Goal: Information Seeking & Learning: Learn about a topic

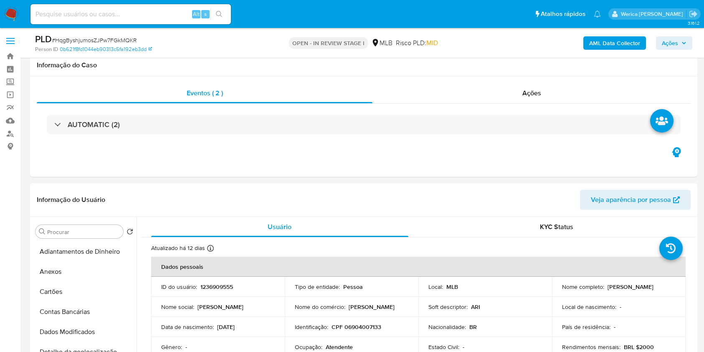
select select "10"
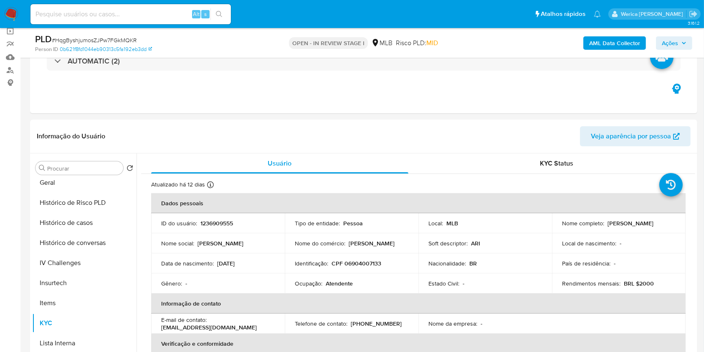
scroll to position [111, 0]
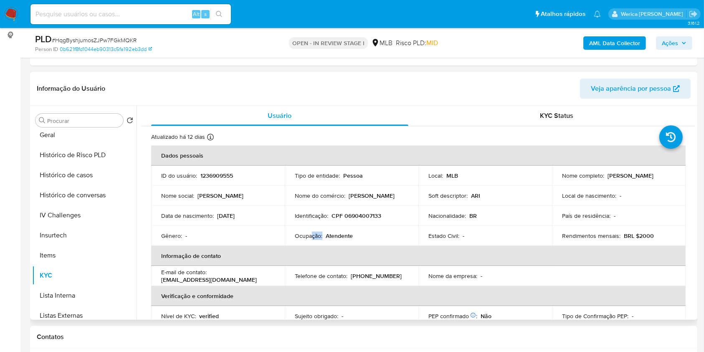
click at [311, 240] on td "Ocupação : Atendente" at bounding box center [352, 235] width 134 height 20
click at [311, 238] on p "Ocupação :" at bounding box center [309, 236] width 28 height 8
click at [311, 236] on p "Ocupação :" at bounding box center [309, 236] width 28 height 8
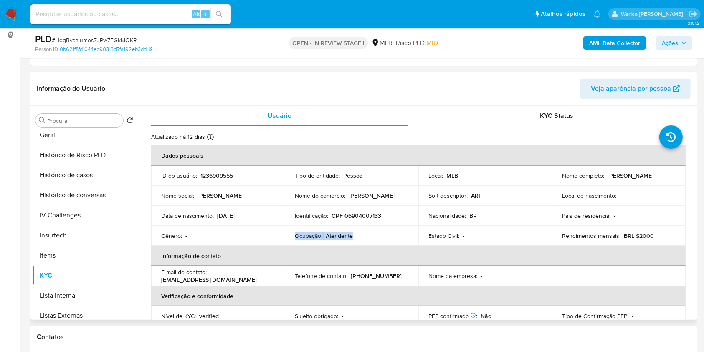
copy div "Ocupação : Atendente"
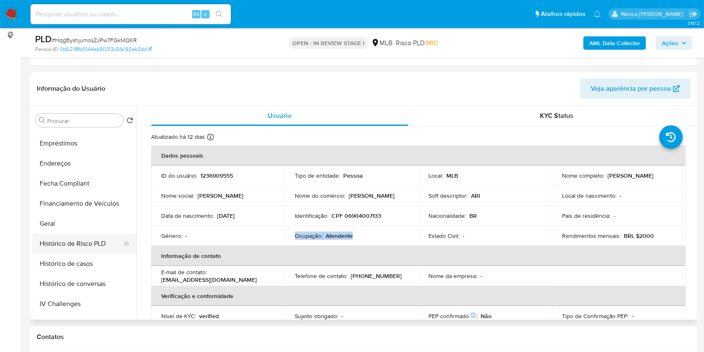
scroll to position [99, 0]
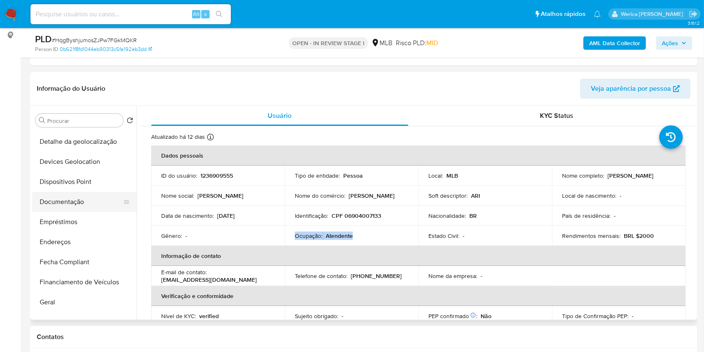
click at [107, 201] on button "Documentação" at bounding box center [81, 202] width 98 height 20
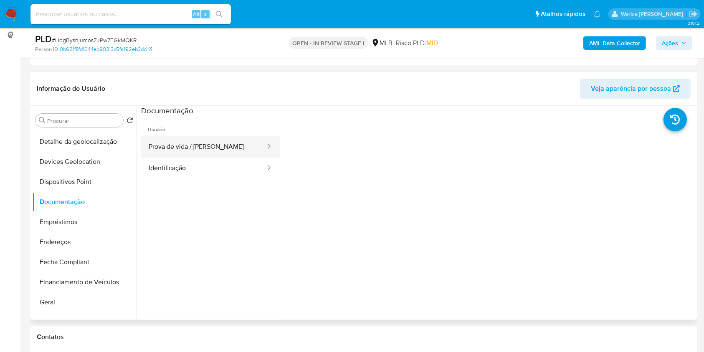
click at [195, 145] on button "Prova de vida / Selfie" at bounding box center [203, 146] width 125 height 21
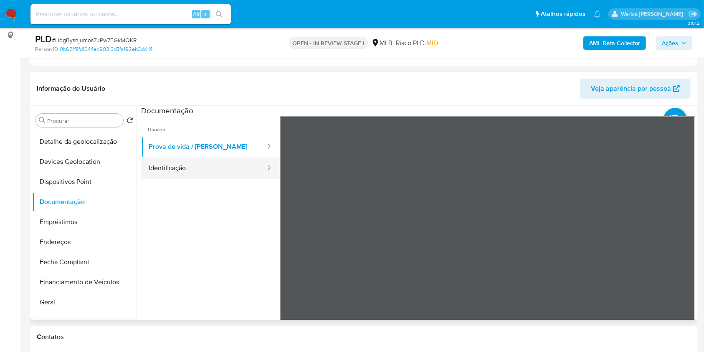
click at [237, 160] on button "Identificação" at bounding box center [203, 167] width 125 height 21
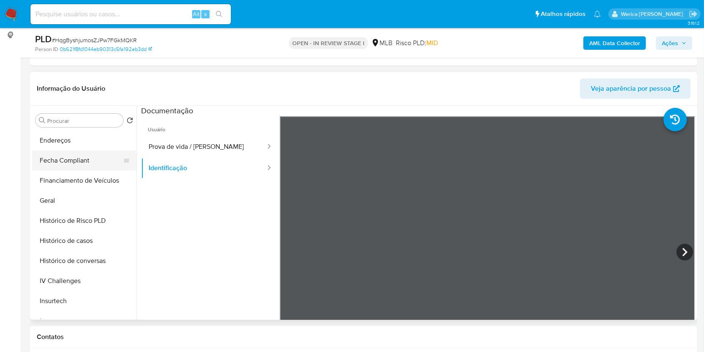
scroll to position [322, 0]
click at [56, 227] on button "KYC" at bounding box center [81, 220] width 98 height 20
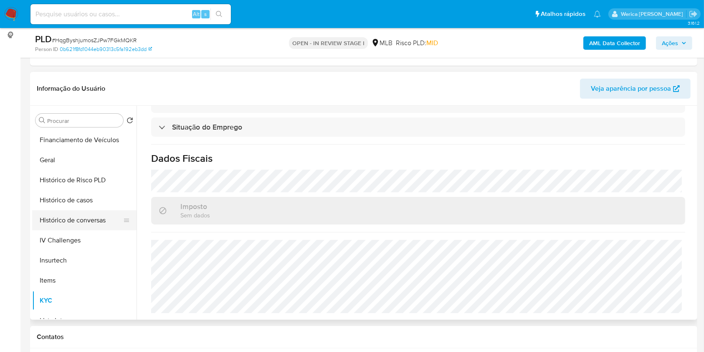
scroll to position [210, 0]
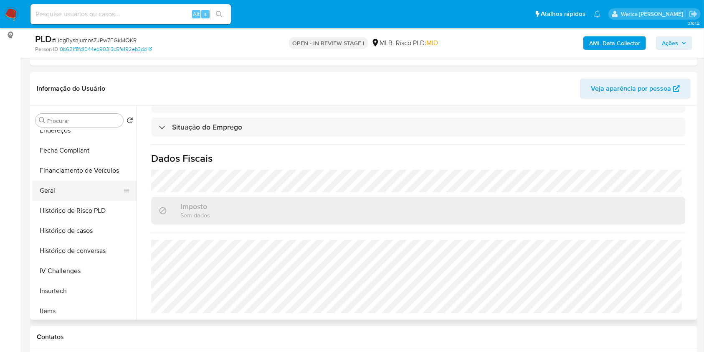
click at [51, 193] on button "Geral" at bounding box center [81, 190] width 98 height 20
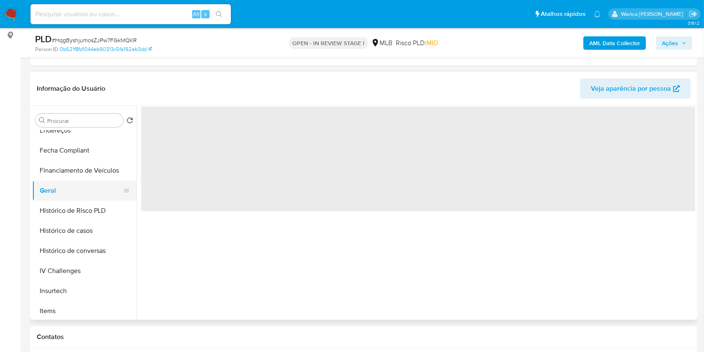
scroll to position [0, 0]
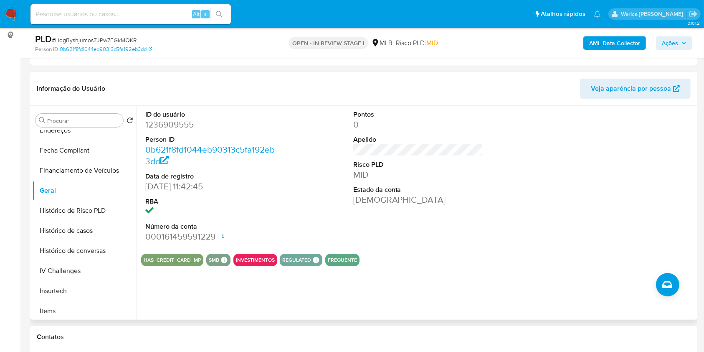
click at [588, 152] on div at bounding box center [626, 176] width 139 height 141
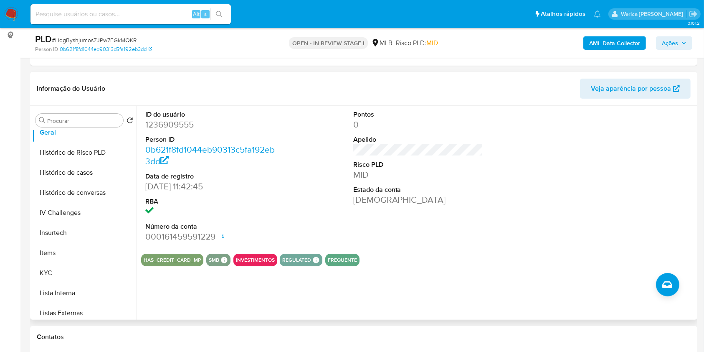
scroll to position [377, 0]
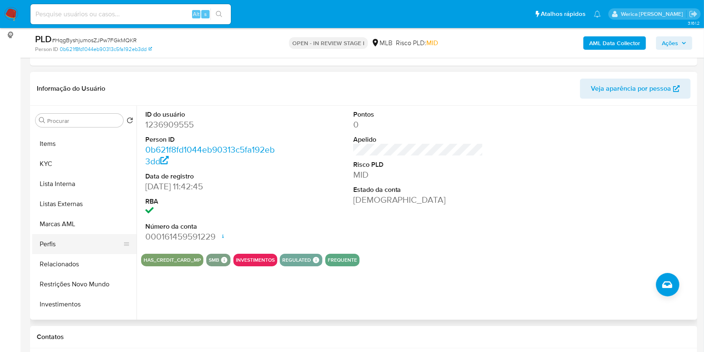
click at [71, 248] on button "Perfis" at bounding box center [81, 244] width 98 height 20
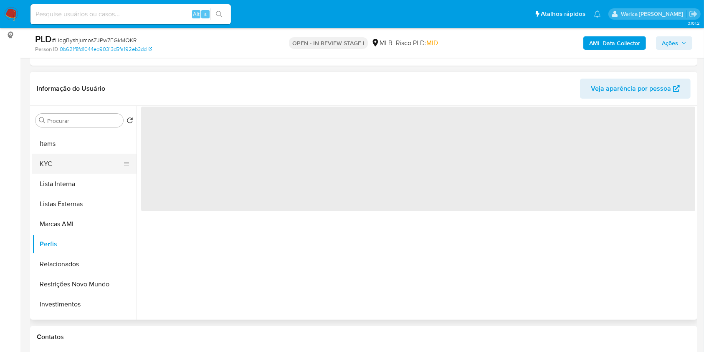
click at [57, 164] on button "KYC" at bounding box center [81, 164] width 98 height 20
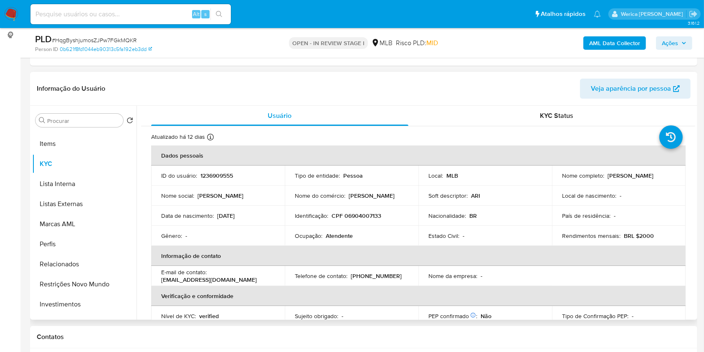
click at [629, 266] on table "Dados pessoais ID do usuário : 1236909555 Tipo de entidade : Pessoa Local : MLB…" at bounding box center [418, 265] width 534 height 241
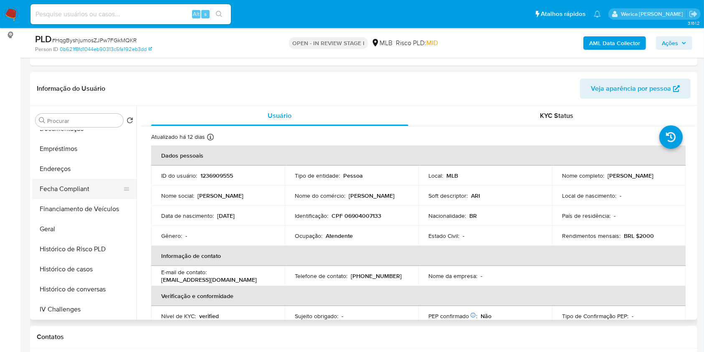
scroll to position [154, 0]
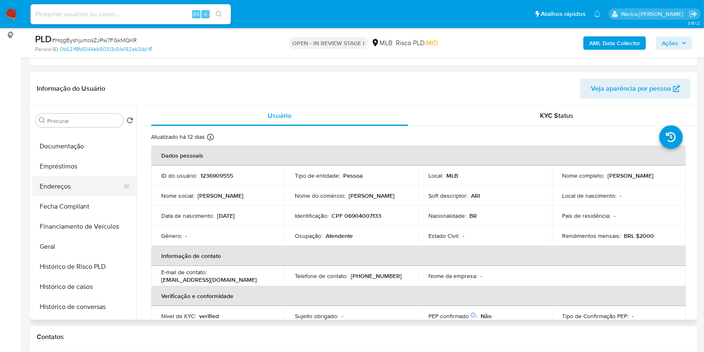
click at [63, 187] on button "Endereços" at bounding box center [81, 186] width 98 height 20
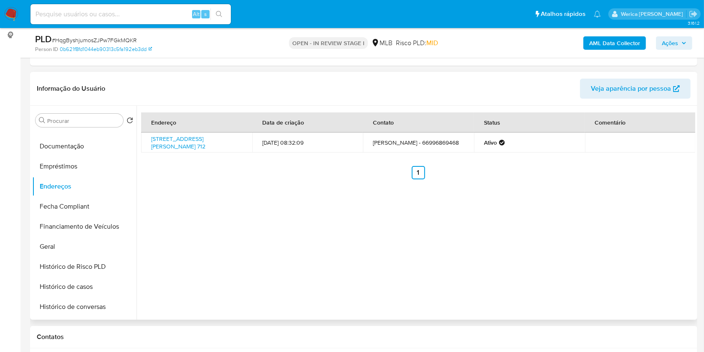
click at [633, 222] on div "Endereço Data de criação Contato Status Comentário Rua Fernando Correa Da Costa…" at bounding box center [416, 213] width 559 height 214
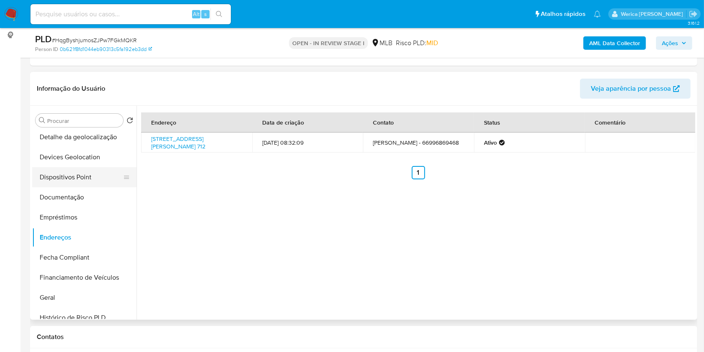
scroll to position [0, 0]
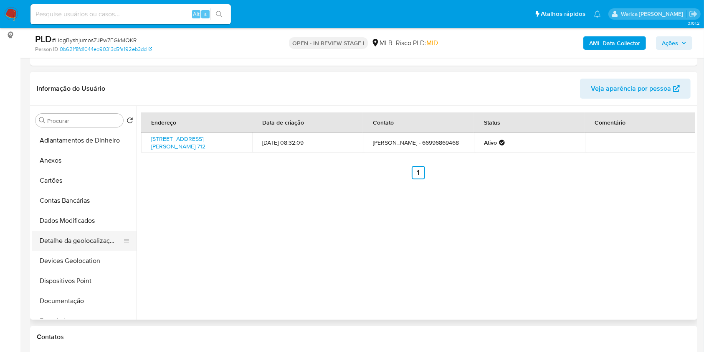
click at [84, 240] on button "Detalhe da geolocalização" at bounding box center [81, 240] width 98 height 20
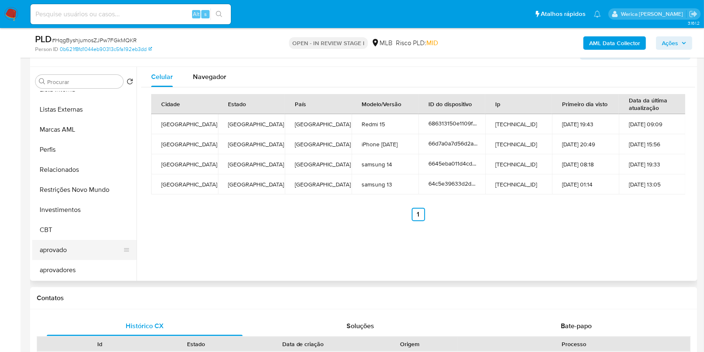
scroll to position [167, 0]
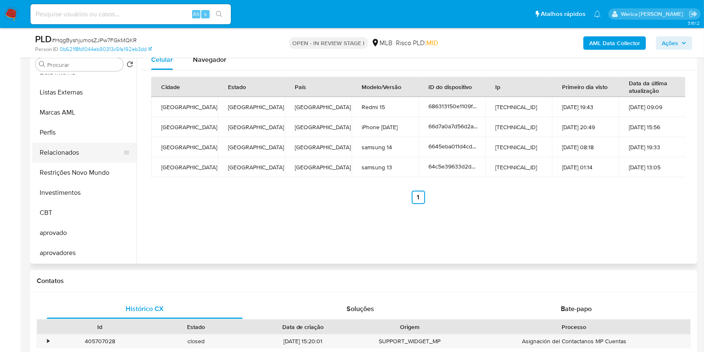
click at [117, 158] on button "Relacionados" at bounding box center [81, 152] width 98 height 20
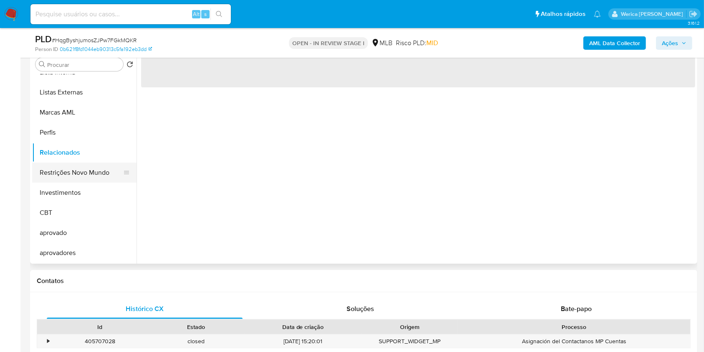
click at [109, 175] on button "Restrições Novo Mundo" at bounding box center [81, 172] width 98 height 20
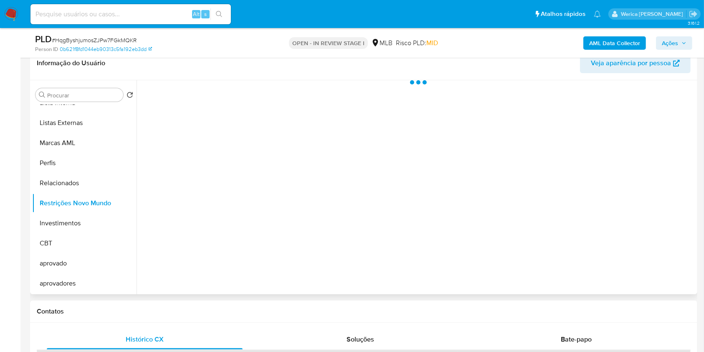
scroll to position [111, 0]
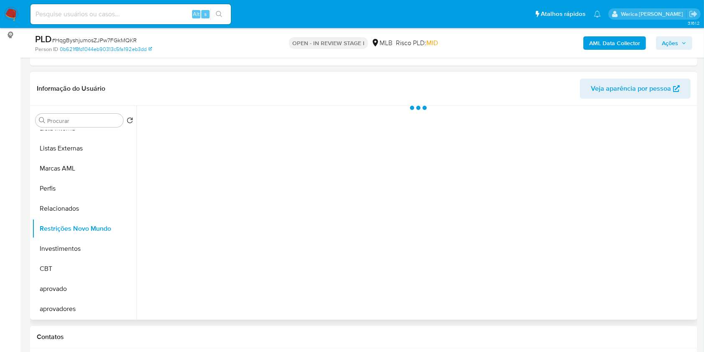
click at [215, 147] on div at bounding box center [416, 213] width 559 height 214
click at [218, 129] on div at bounding box center [416, 213] width 559 height 214
click at [228, 116] on span "Historial" at bounding box center [224, 119] width 25 height 10
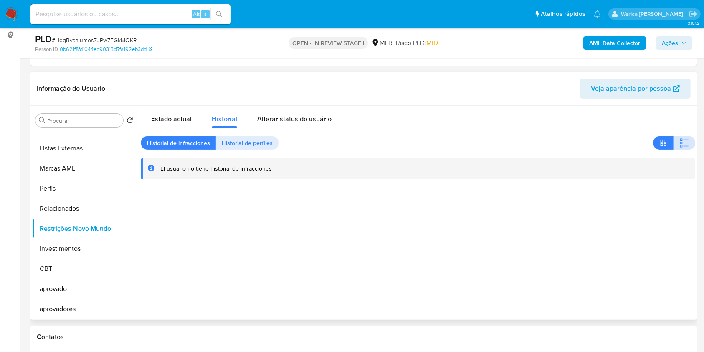
click at [686, 148] on button "button" at bounding box center [685, 142] width 22 height 13
click at [628, 326] on div "Contatos" at bounding box center [363, 337] width 667 height 22
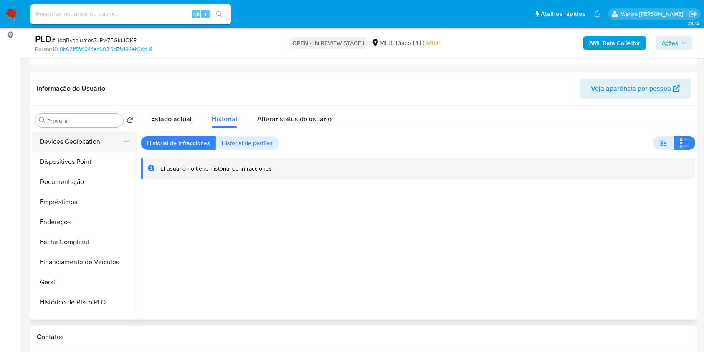
scroll to position [43, 0]
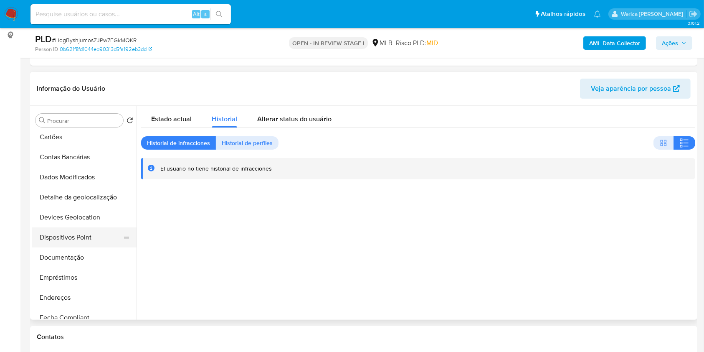
click at [91, 242] on button "Dispositivos Point" at bounding box center [81, 237] width 98 height 20
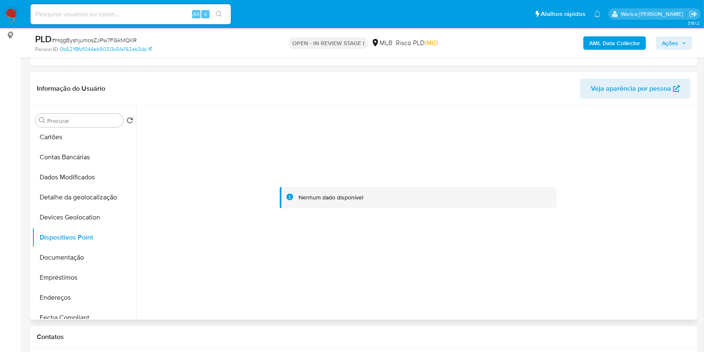
drag, startPoint x: 628, startPoint y: 209, endPoint x: 610, endPoint y: 228, distance: 26.6
click at [628, 209] on div at bounding box center [418, 198] width 554 height 184
click at [574, 199] on div at bounding box center [418, 198] width 554 height 184
click at [71, 254] on button "Documentação" at bounding box center [81, 257] width 98 height 20
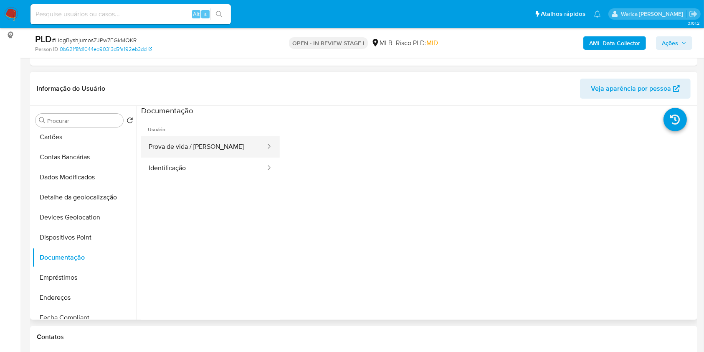
click at [220, 150] on button "Prova de vida / Selfie" at bounding box center [203, 146] width 125 height 21
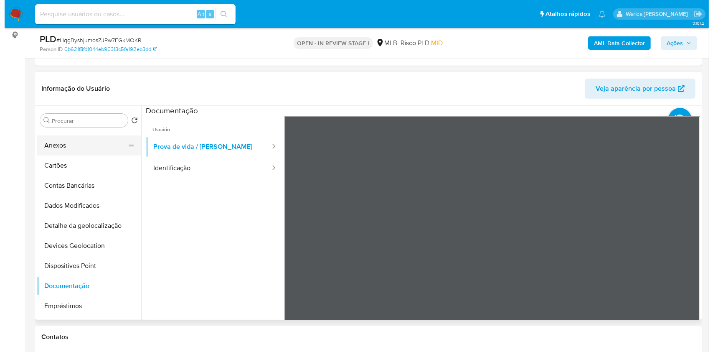
scroll to position [0, 0]
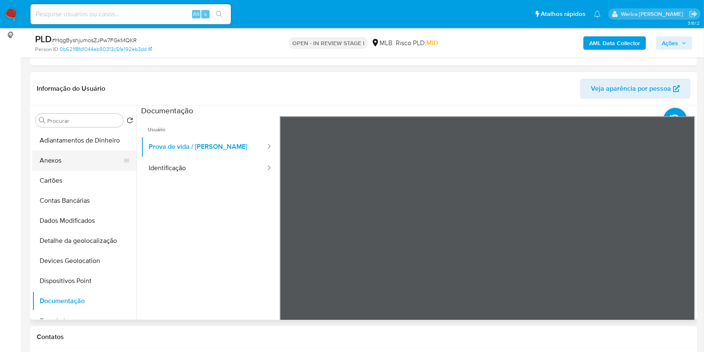
click at [66, 156] on button "Anexos" at bounding box center [81, 160] width 98 height 20
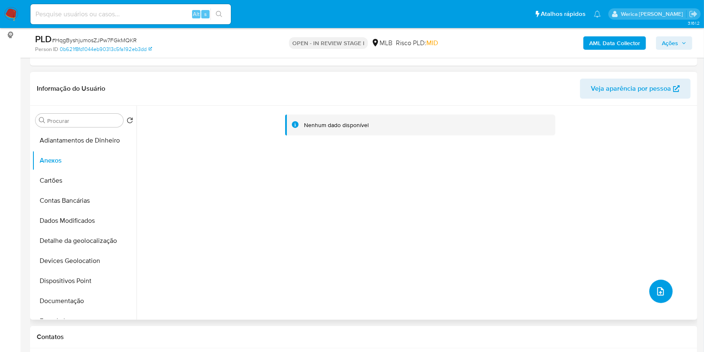
click at [659, 291] on icon "upload-file" at bounding box center [661, 291] width 10 height 10
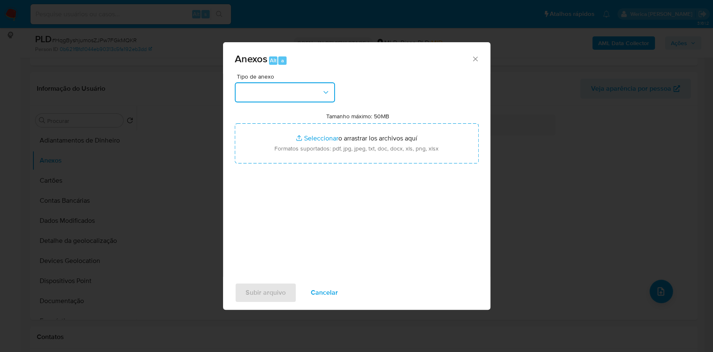
drag, startPoint x: 257, startPoint y: 93, endPoint x: 255, endPoint y: 97, distance: 4.7
click at [256, 93] on button "button" at bounding box center [285, 92] width 100 height 20
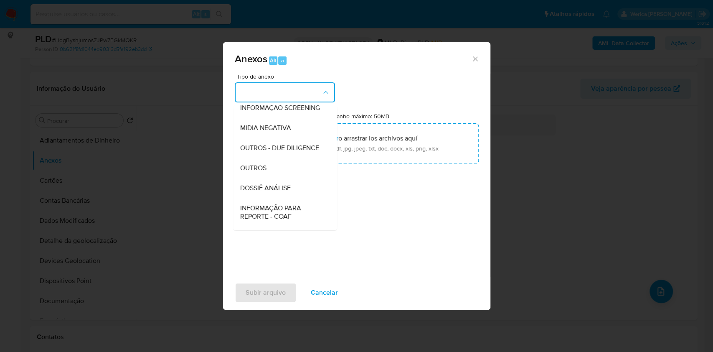
scroll to position [111, 0]
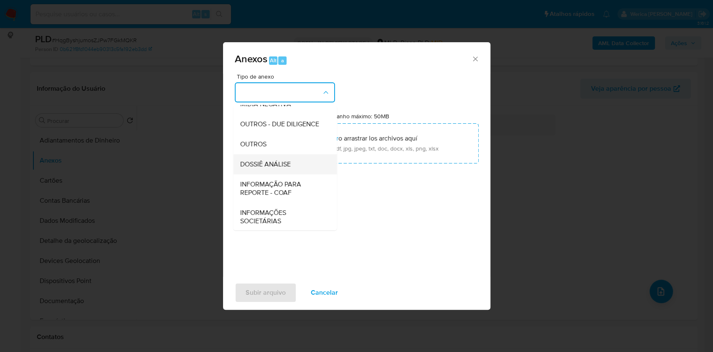
click at [260, 168] on span "DOSSIÊ ANÁLISE" at bounding box center [265, 164] width 51 height 8
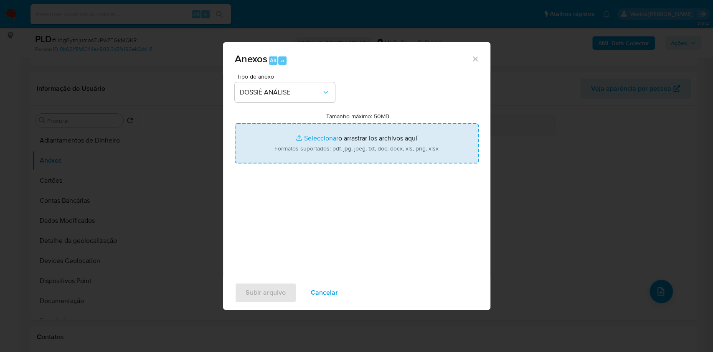
click at [274, 148] on input "Tamanho máximo: 50MB Seleccionar archivos" at bounding box center [357, 143] width 244 height 40
type input "C:\fakepath\Mulan 1236909555_2025_09_29_18_28_00 (1).xlsx"
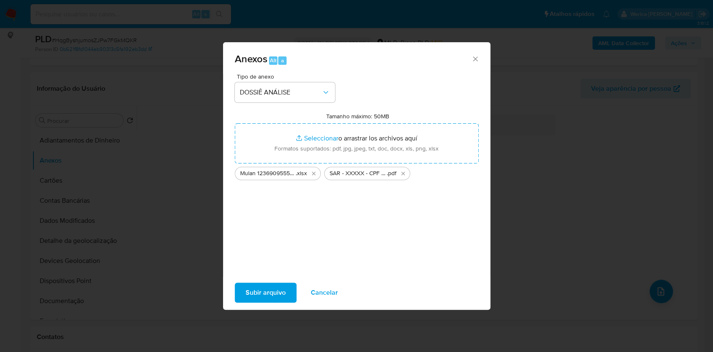
click at [281, 289] on span "Subir arquivo" at bounding box center [266, 292] width 40 height 18
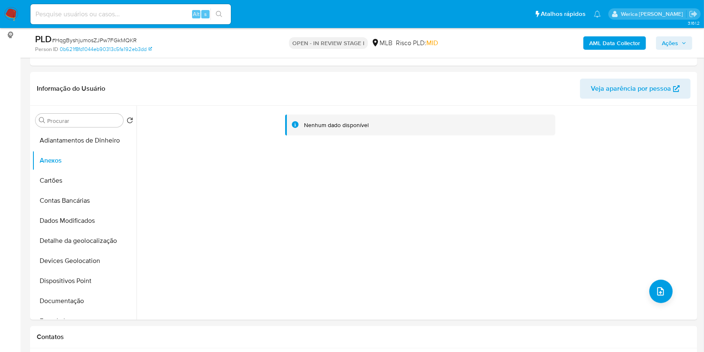
click at [618, 45] on b "AML Data Collector" at bounding box center [614, 42] width 51 height 13
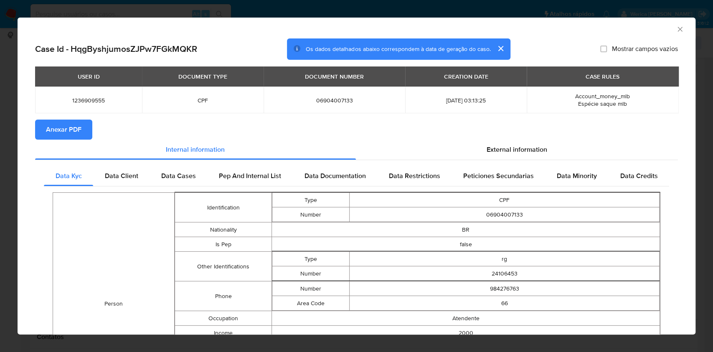
click at [69, 120] on span "Anexar PDF" at bounding box center [63, 129] width 35 height 18
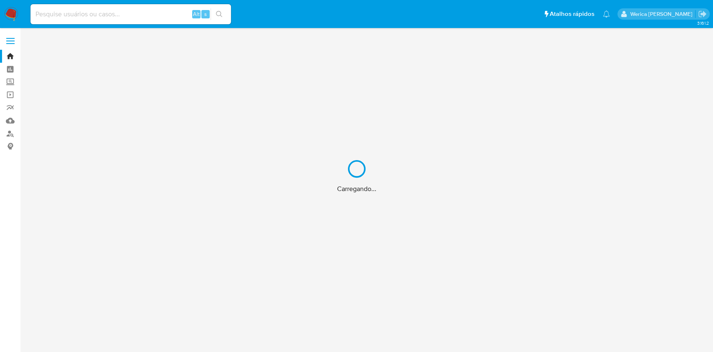
click at [178, 12] on div "Carregando..." at bounding box center [356, 176] width 713 height 352
click at [165, 14] on input at bounding box center [130, 14] width 200 height 11
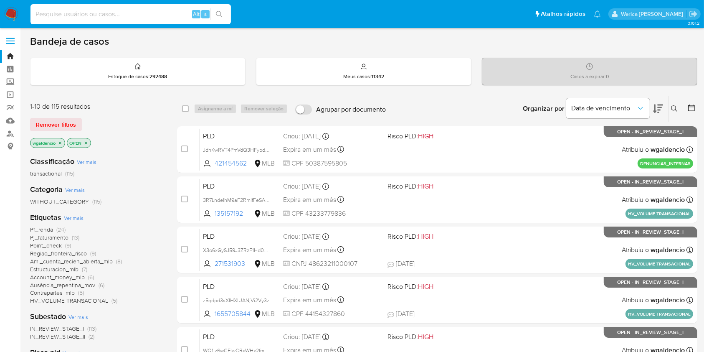
click at [165, 14] on input at bounding box center [130, 14] width 200 height 11
paste input "1743906462"
type input "1743906462"
click at [222, 14] on icon "search-icon" at bounding box center [219, 14] width 7 height 7
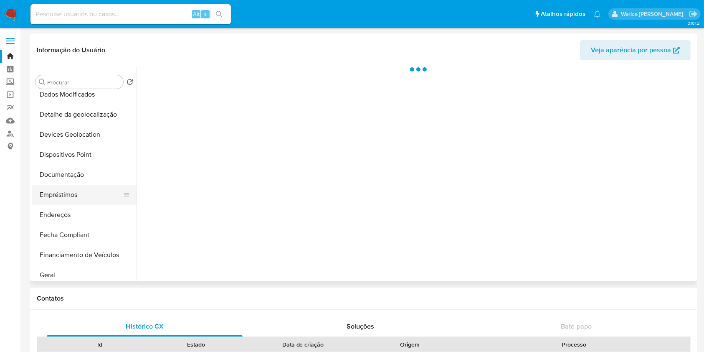
scroll to position [223, 0]
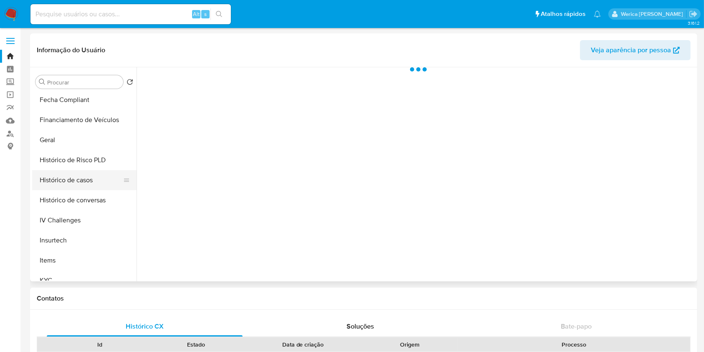
click at [100, 179] on button "Histórico de casos" at bounding box center [81, 180] width 98 height 20
select select "10"
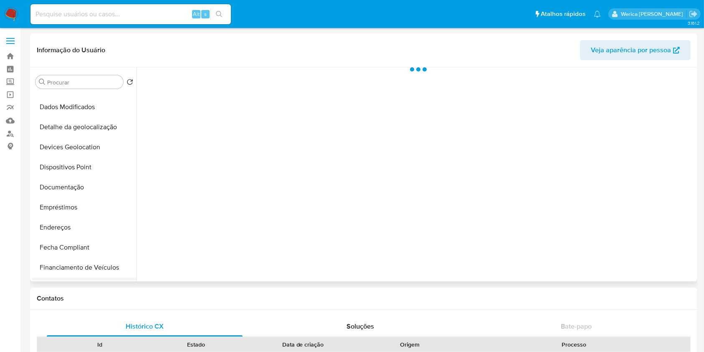
scroll to position [167, 0]
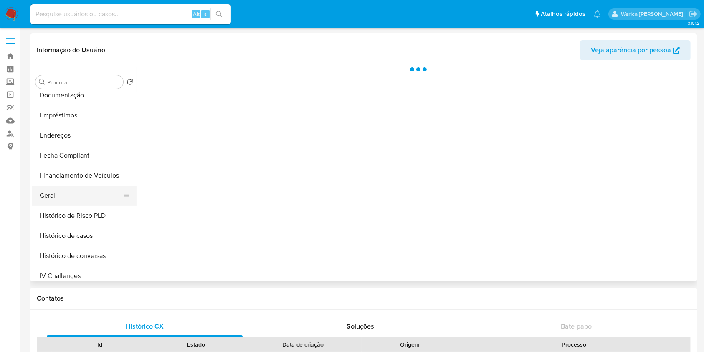
select select "10"
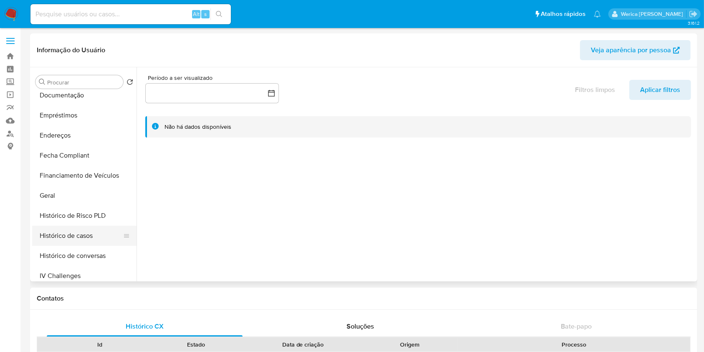
click at [86, 241] on button "Histórico de casos" at bounding box center [81, 235] width 98 height 20
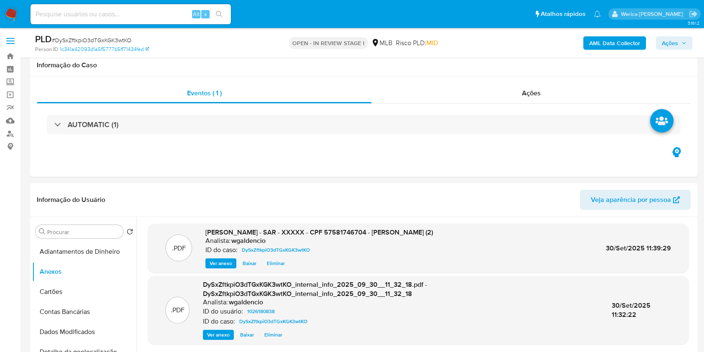
select select "10"
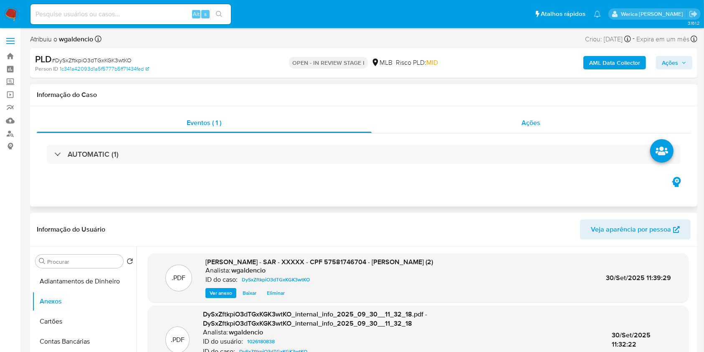
click at [484, 120] on div "Ações" at bounding box center [531, 123] width 319 height 20
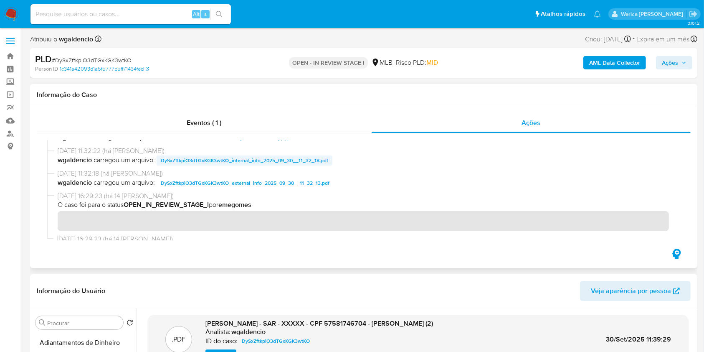
scroll to position [31, 0]
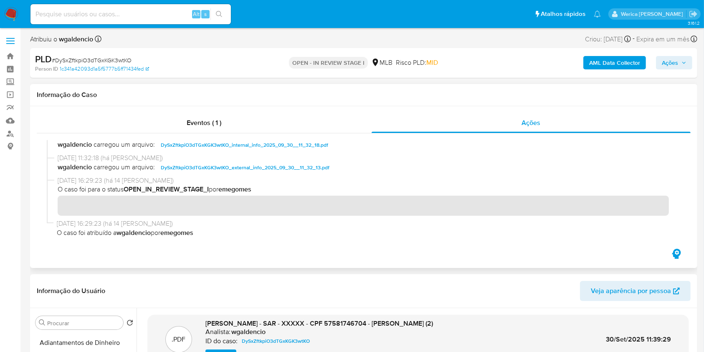
click at [227, 106] on div "Eventos ( 1 ) Ações" at bounding box center [363, 187] width 667 height 162
click at [230, 117] on div "Eventos ( 1 )" at bounding box center [204, 123] width 335 height 20
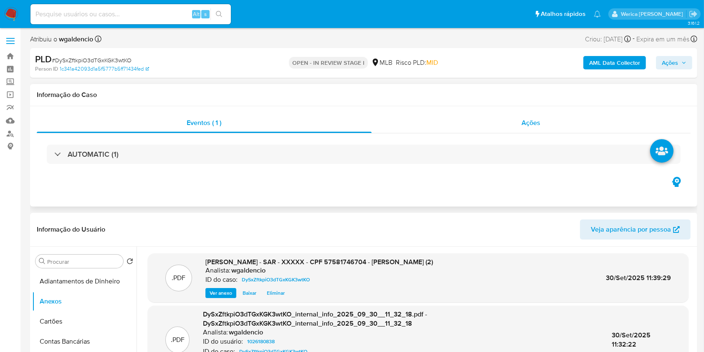
click at [550, 120] on div "Ações" at bounding box center [531, 123] width 319 height 20
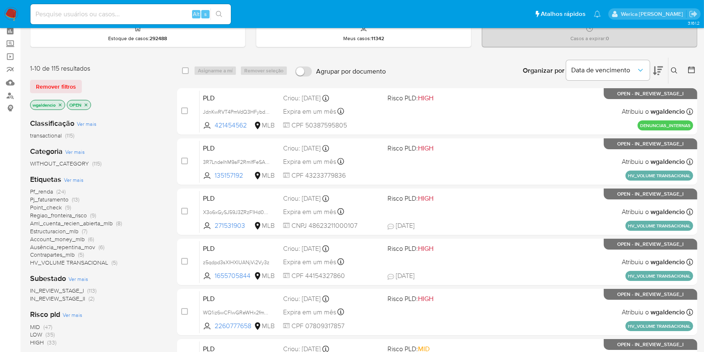
scroll to position [56, 0]
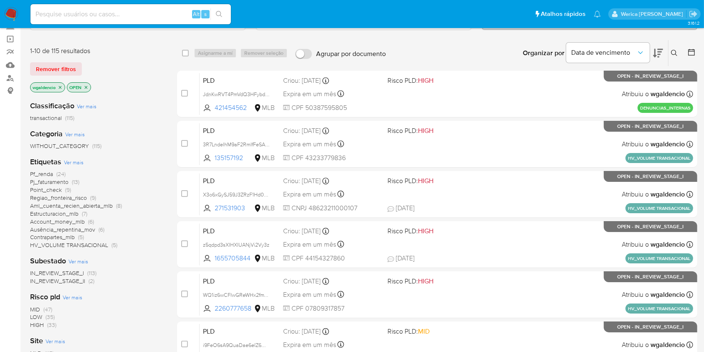
click at [48, 179] on span "Pj_faturamento" at bounding box center [49, 181] width 38 height 8
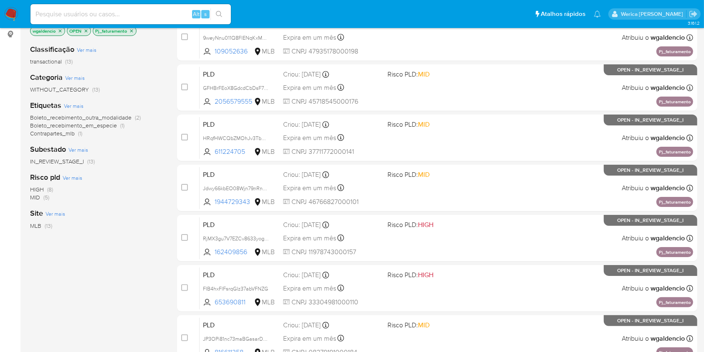
scroll to position [111, 0]
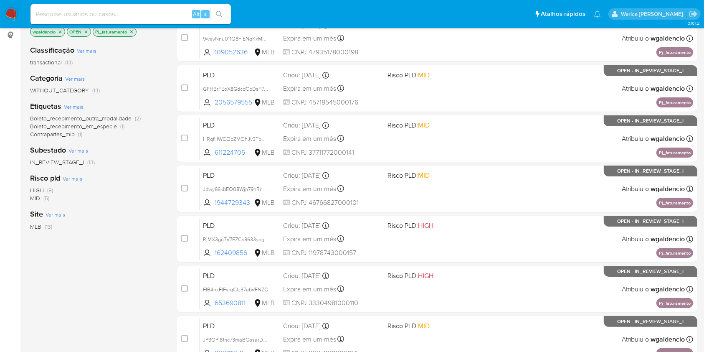
click at [45, 194] on span "(5)" at bounding box center [46, 198] width 6 height 8
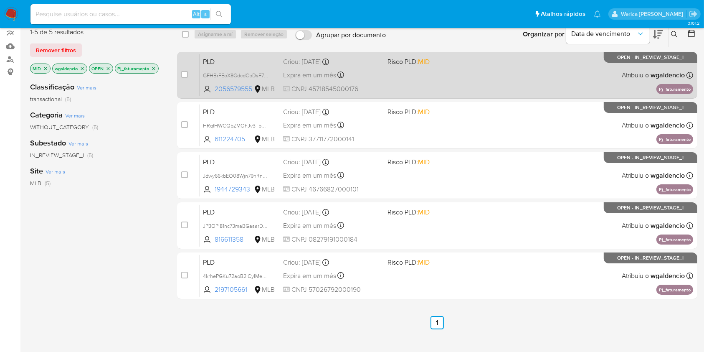
scroll to position [111, 0]
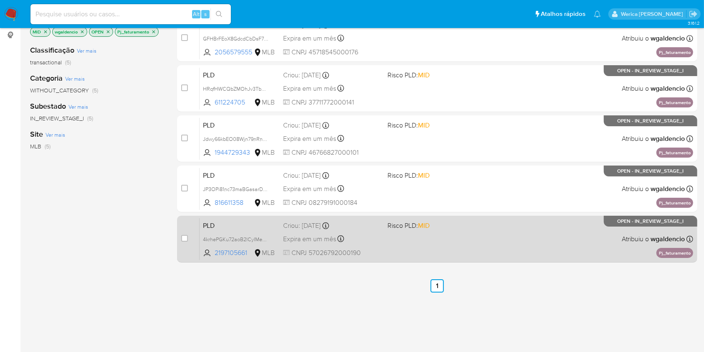
click at [466, 229] on div "PLD 4krhePGKu72aoB2lCyIMeMIW 2197105661 MLB Risco PLD: MID Criou: [DATE] Criou:…" at bounding box center [447, 239] width 494 height 42
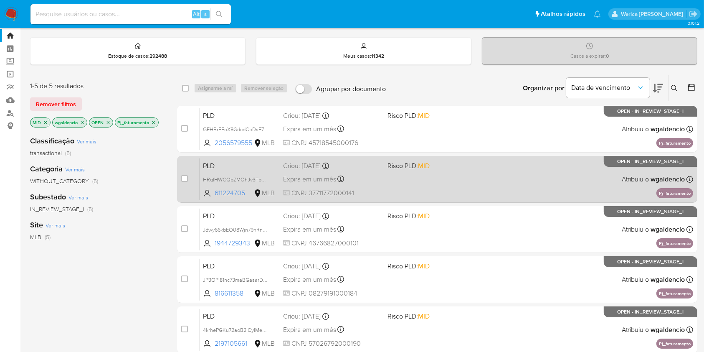
scroll to position [0, 0]
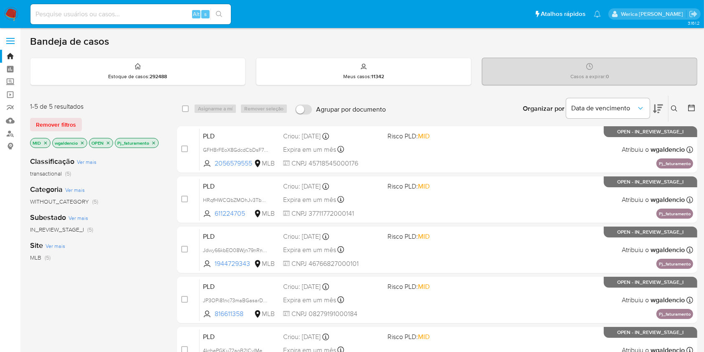
click at [47, 142] on icon "close-filter" at bounding box center [45, 142] width 5 height 5
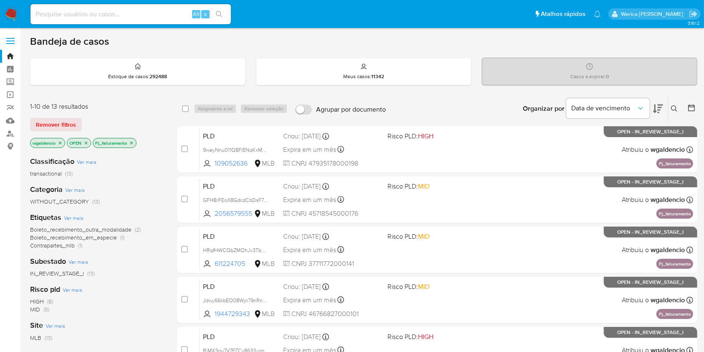
click at [129, 143] on icon "close-filter" at bounding box center [131, 142] width 5 height 5
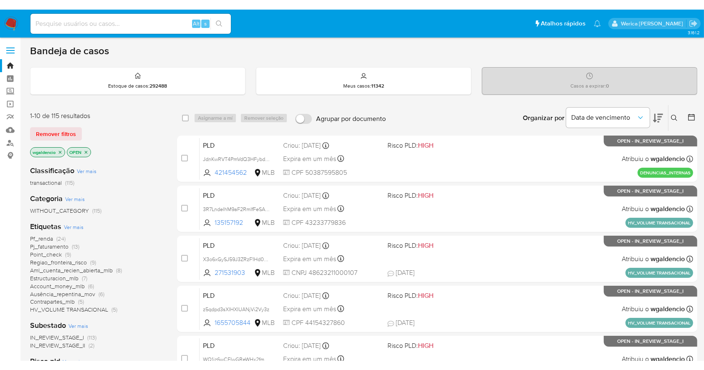
scroll to position [56, 0]
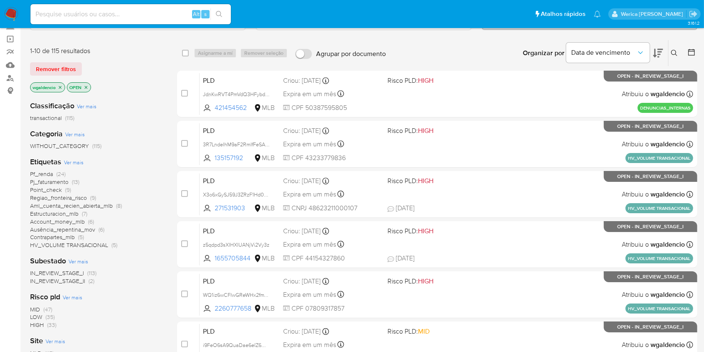
click at [68, 190] on span "(9)" at bounding box center [68, 189] width 6 height 8
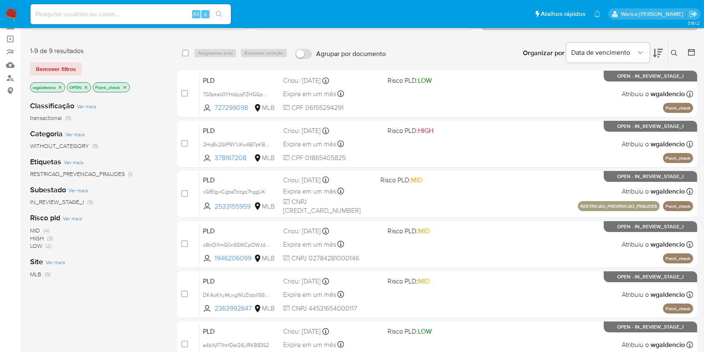
click at [41, 228] on span "MID (4)" at bounding box center [39, 230] width 19 height 8
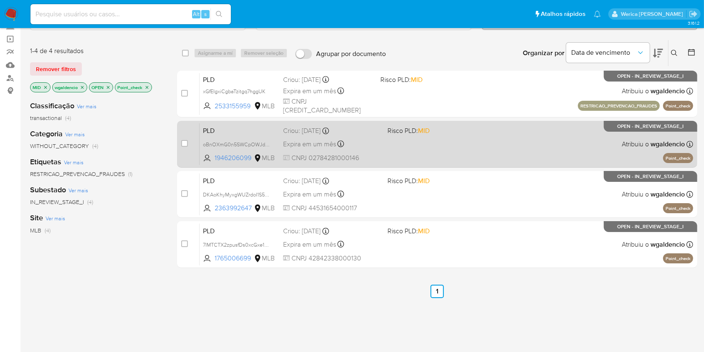
click at [467, 139] on div "PLD oBnOXmG0n5SWCpOWJdVlYRtX 1946206099 MLB Risco PLD: MID Criou: 12/09/2025 Cr…" at bounding box center [447, 144] width 494 height 42
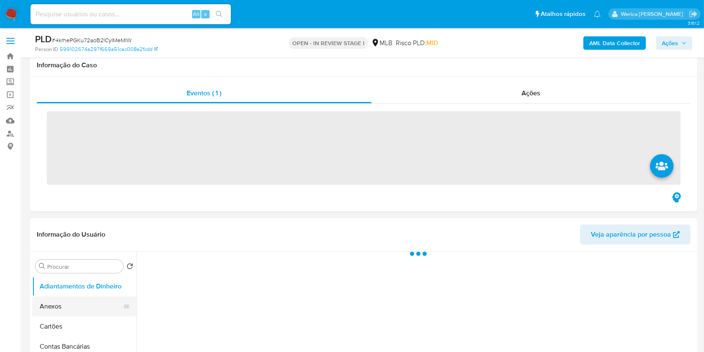
scroll to position [223, 0]
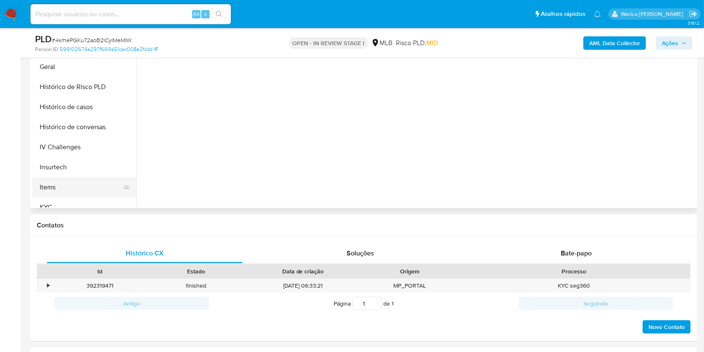
select select "10"
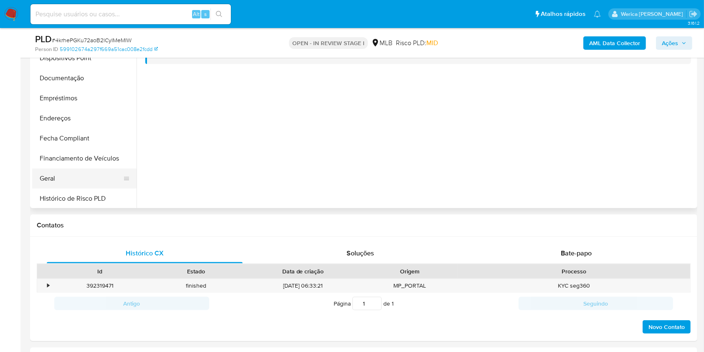
click at [75, 177] on button "Geral" at bounding box center [81, 178] width 98 height 20
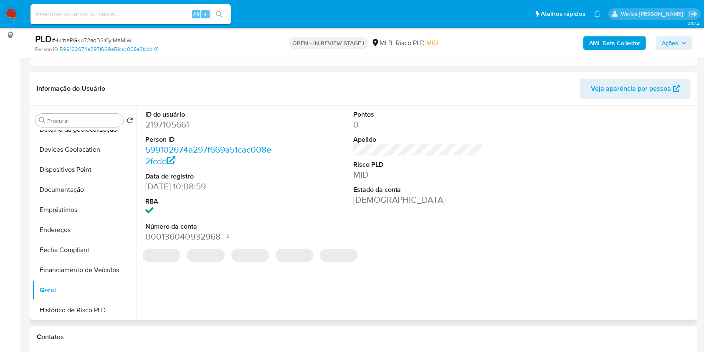
click at [181, 123] on dd "2197105661" at bounding box center [210, 125] width 130 height 12
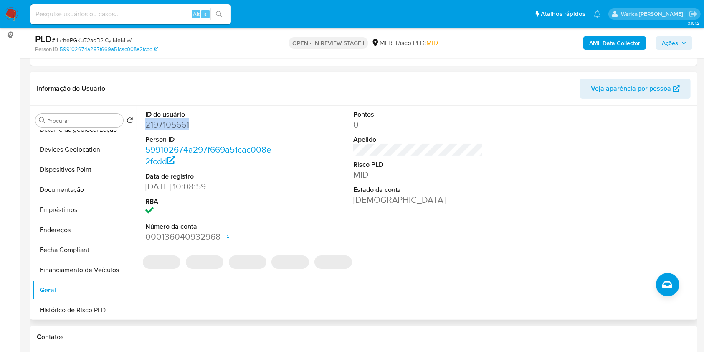
copy dd "2197105661"
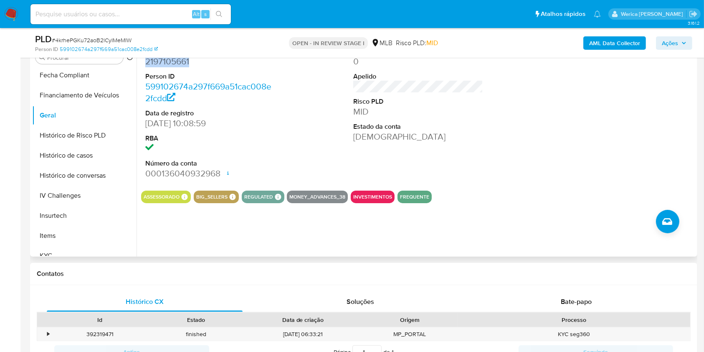
scroll to position [223, 0]
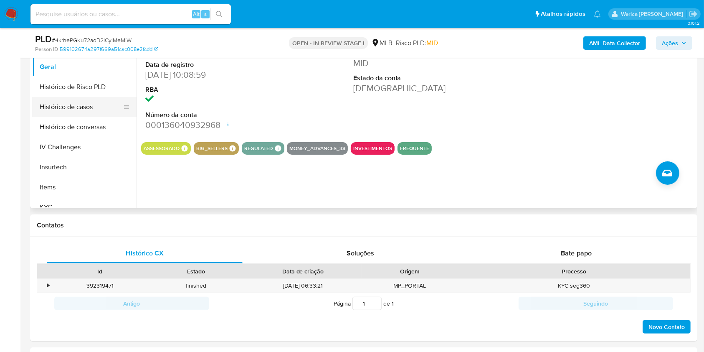
click at [92, 116] on button "Histórico de casos" at bounding box center [81, 107] width 98 height 20
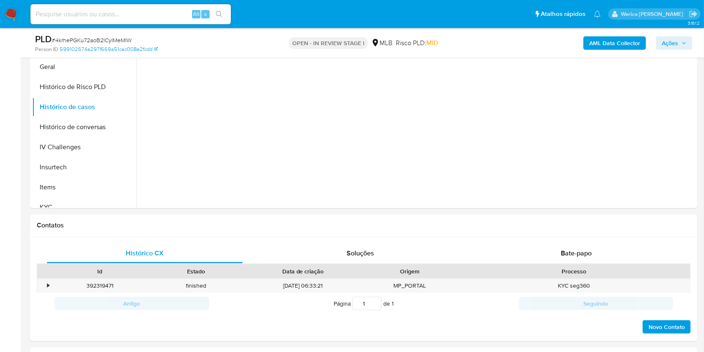
scroll to position [111, 0]
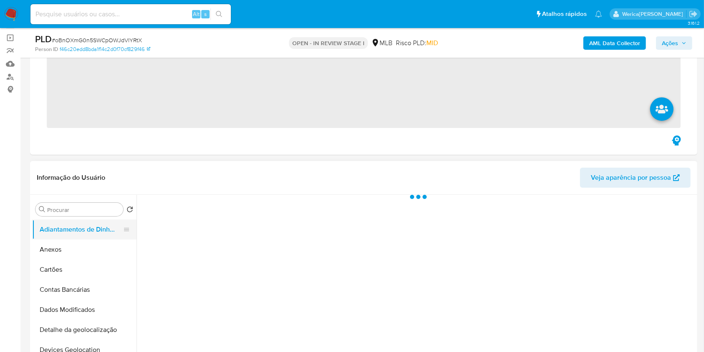
scroll to position [111, 0]
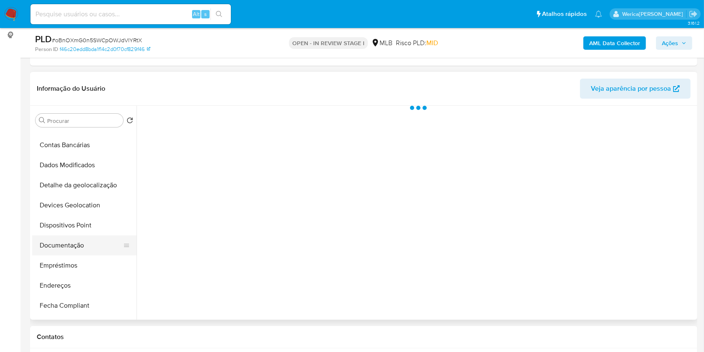
select select "10"
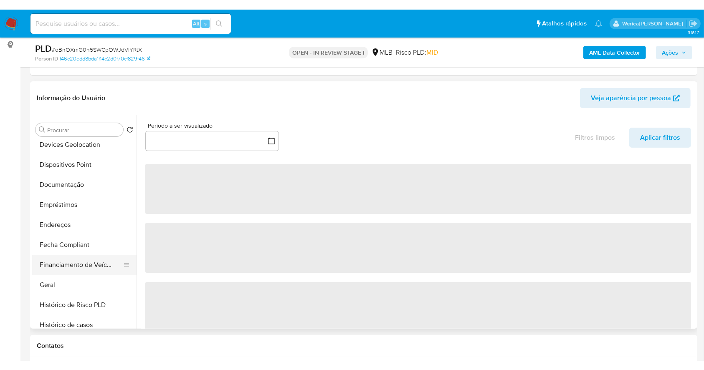
scroll to position [167, 0]
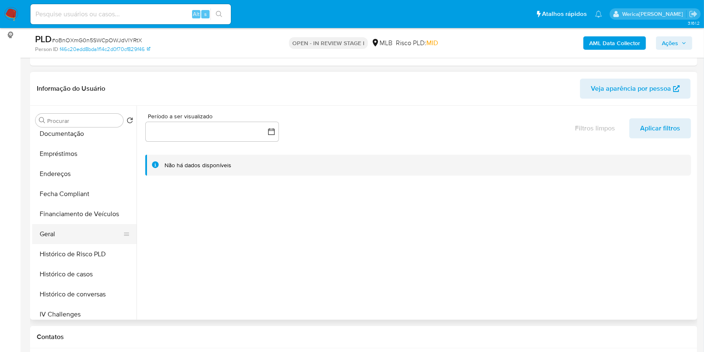
click at [85, 232] on button "Geral" at bounding box center [81, 234] width 98 height 20
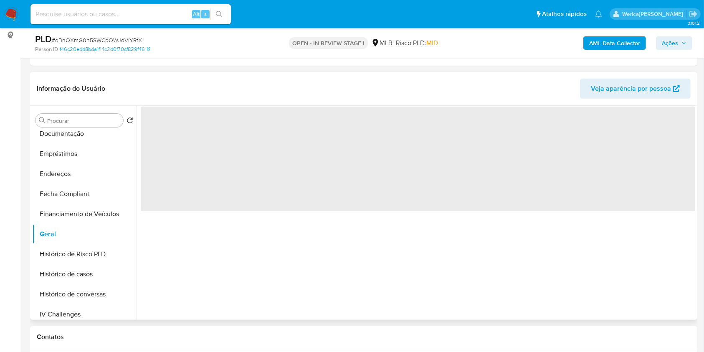
click at [227, 93] on header "Informação do Usuário Veja aparência por pessoa" at bounding box center [364, 89] width 654 height 20
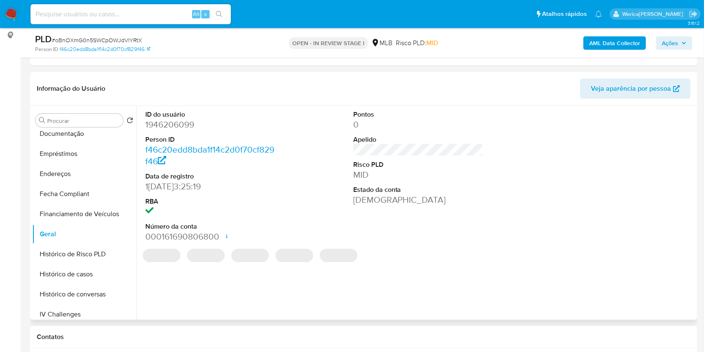
click at [194, 119] on dd "1946206099" at bounding box center [210, 125] width 130 height 12
click at [184, 124] on dd "1946206099" at bounding box center [210, 125] width 130 height 12
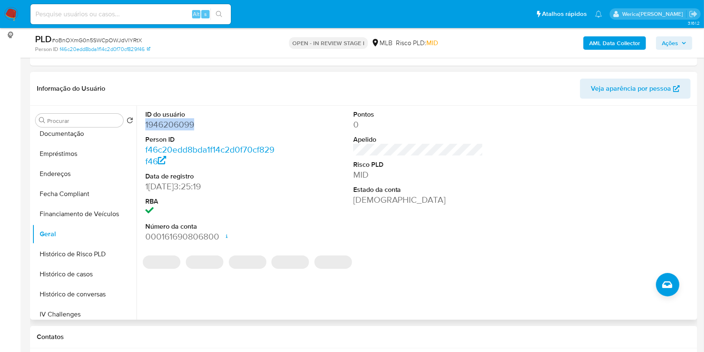
copy dd "1946206099"
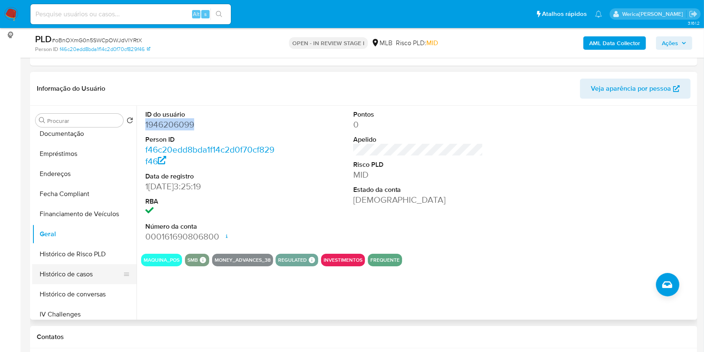
click at [95, 275] on button "Histórico de casos" at bounding box center [81, 274] width 98 height 20
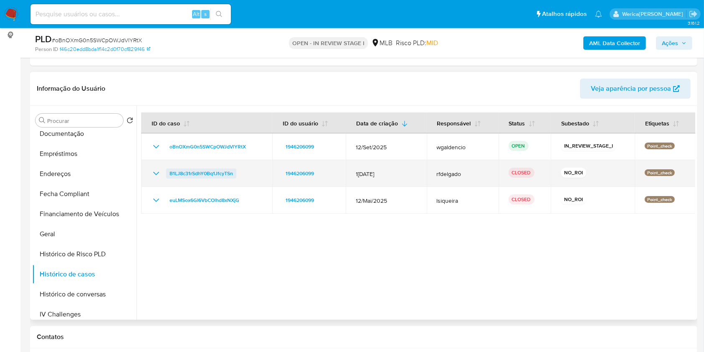
click at [218, 170] on span "B1LJ8c31rSdhY0Bq1JfcyTSn" at bounding box center [201, 173] width 63 height 10
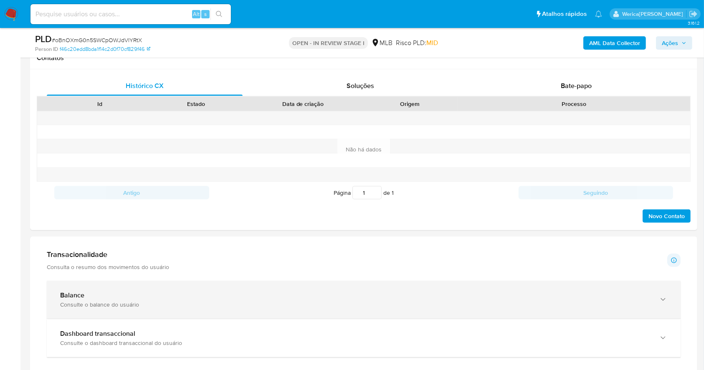
scroll to position [445, 0]
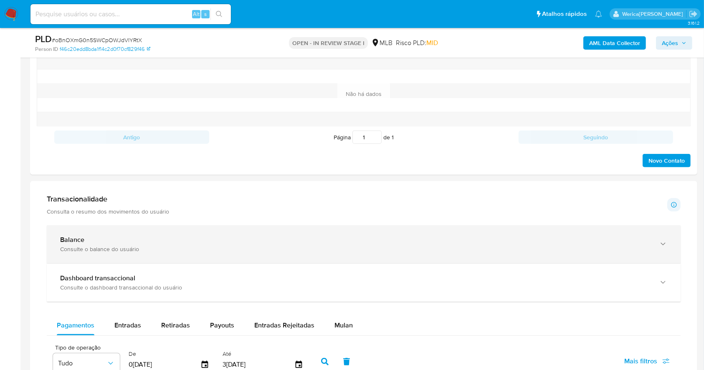
click at [201, 242] on div "Balance" at bounding box center [355, 240] width 590 height 8
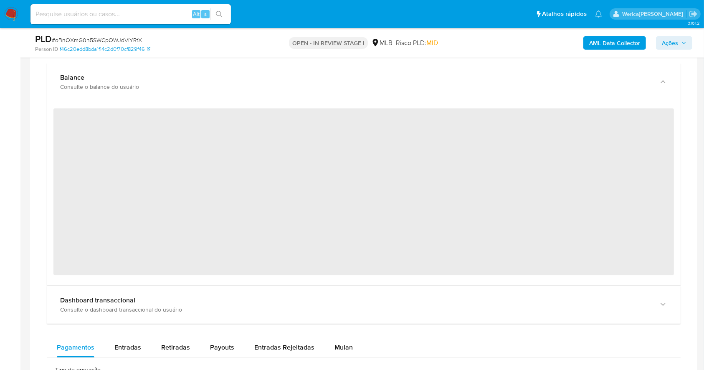
scroll to position [612, 0]
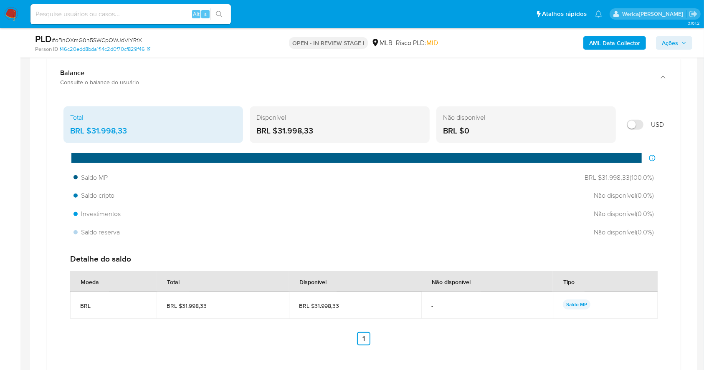
drag, startPoint x: 91, startPoint y: 132, endPoint x: 134, endPoint y: 131, distance: 42.6
click at [134, 131] on div "BRL $31.998,33" at bounding box center [153, 131] width 166 height 11
click at [518, 207] on div "Investimentos Não disponível ( 0.0 %)" at bounding box center [363, 214] width 587 height 16
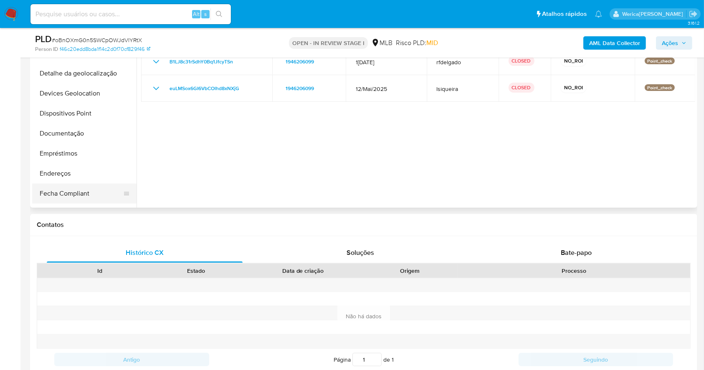
scroll to position [111, 0]
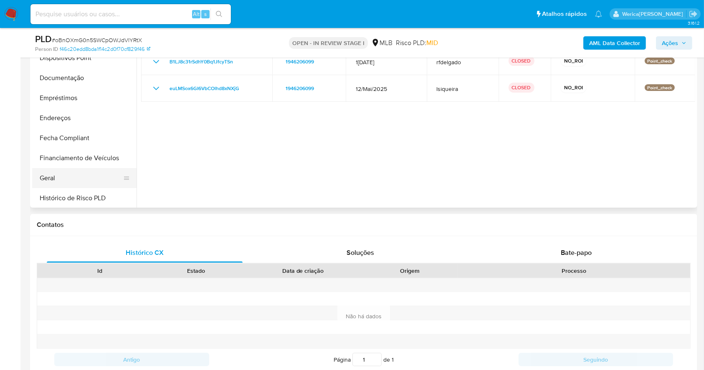
click at [57, 179] on button "Geral" at bounding box center [81, 178] width 98 height 20
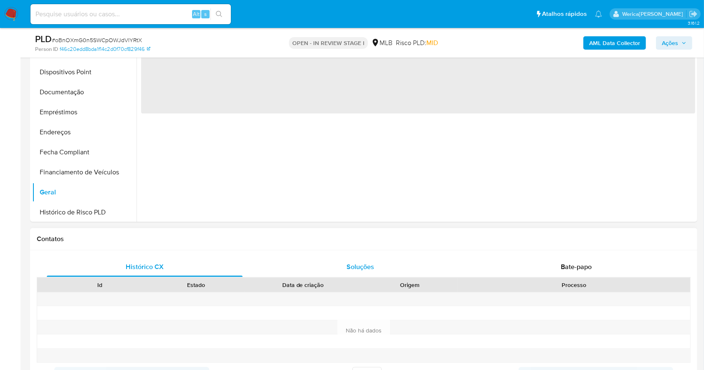
scroll to position [167, 0]
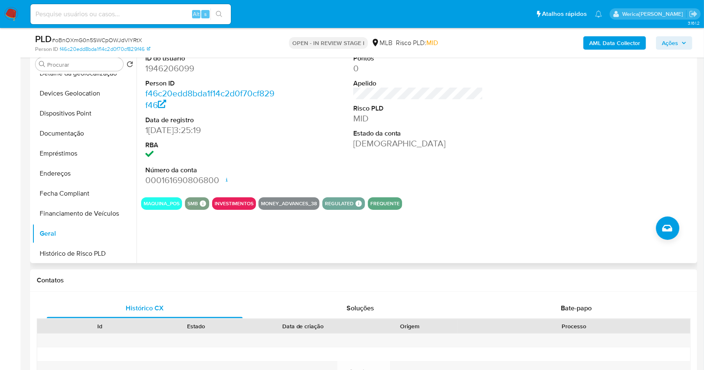
drag, startPoint x: 580, startPoint y: 175, endPoint x: 580, endPoint y: 159, distance: 16.3
click at [580, 175] on div at bounding box center [626, 120] width 139 height 141
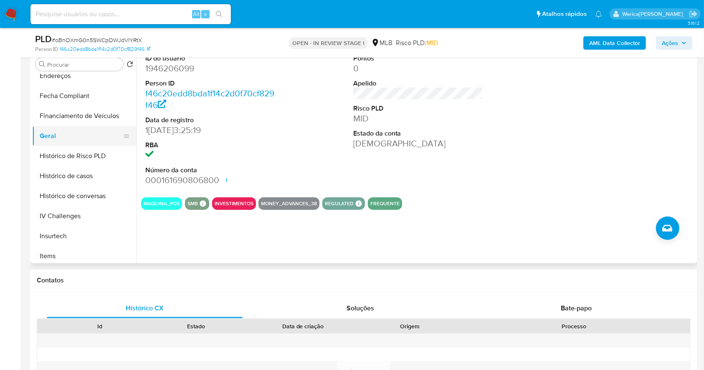
scroll to position [278, 0]
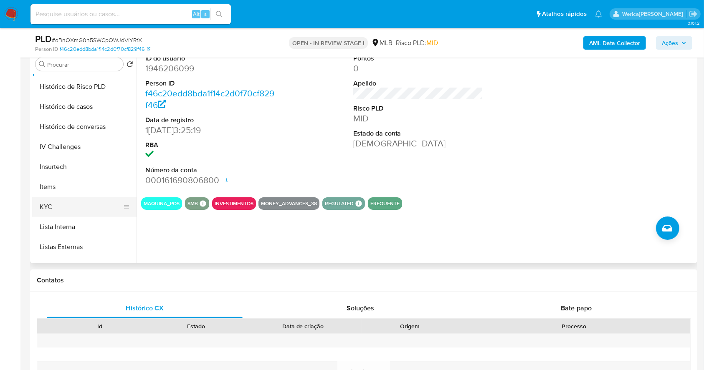
click at [75, 207] on button "KYC" at bounding box center [81, 207] width 98 height 20
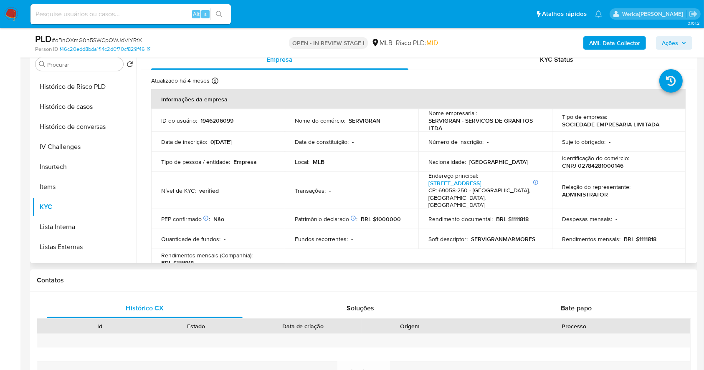
click at [634, 193] on div "Relação do representante : ADMINISTRATOR" at bounding box center [619, 190] width 114 height 15
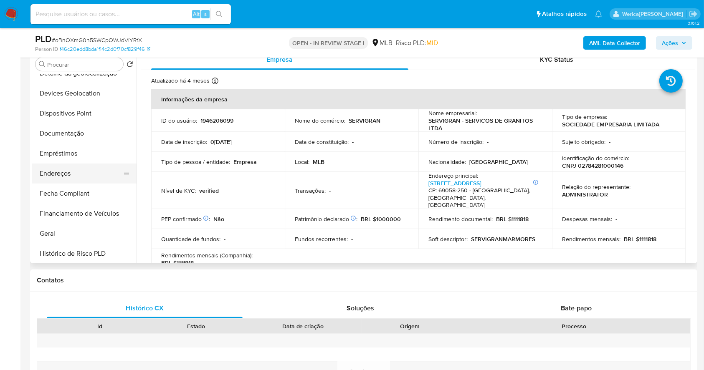
click at [78, 171] on button "Endereços" at bounding box center [81, 174] width 98 height 20
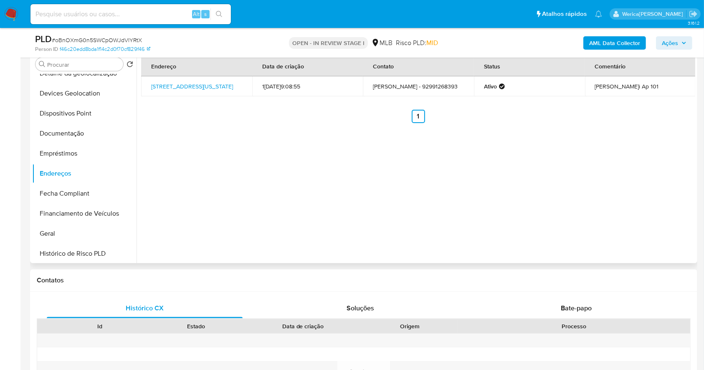
click at [640, 140] on div "Endereço Data de criação Contato Status Comentário Avenida Rio Guamá 1203, Mana…" at bounding box center [416, 157] width 559 height 214
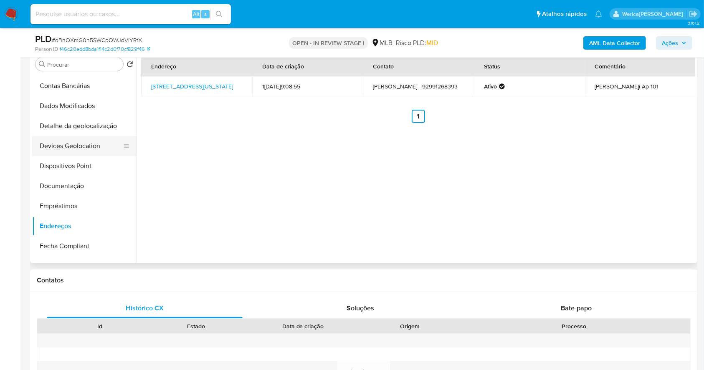
scroll to position [0, 0]
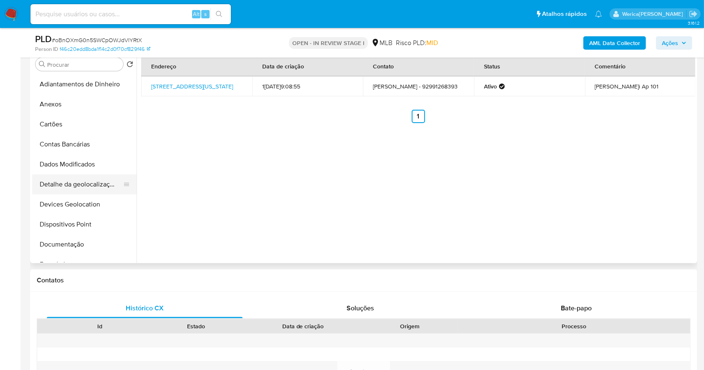
drag, startPoint x: 97, startPoint y: 187, endPoint x: 84, endPoint y: 193, distance: 14.6
click at [86, 192] on button "Detalhe da geolocalização" at bounding box center [81, 185] width 98 height 20
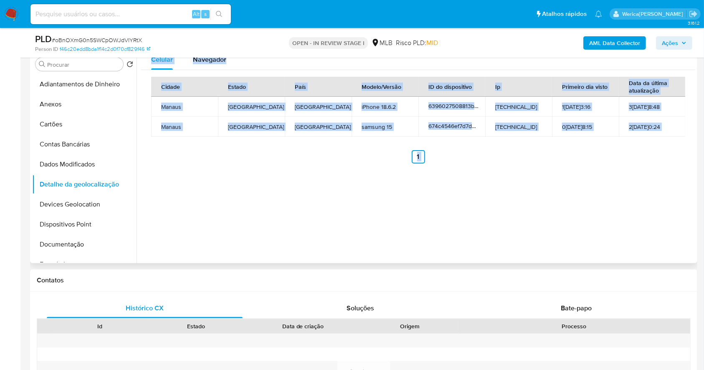
click at [546, 231] on div "Celular Navegador Cidade Estado País Modelo/Versão ID do dispositivo Ip Primeir…" at bounding box center [416, 157] width 559 height 214
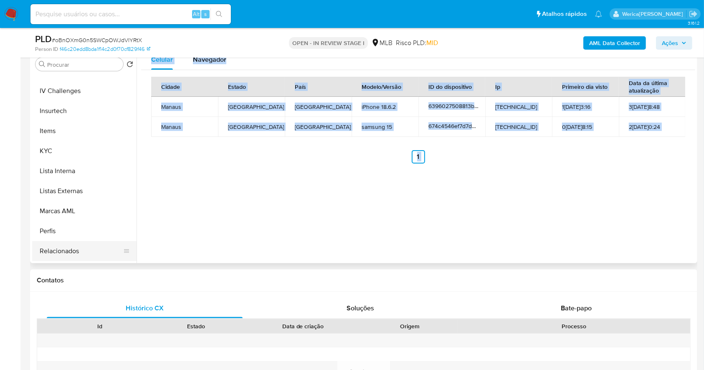
click at [85, 251] on button "Relacionados" at bounding box center [81, 251] width 98 height 20
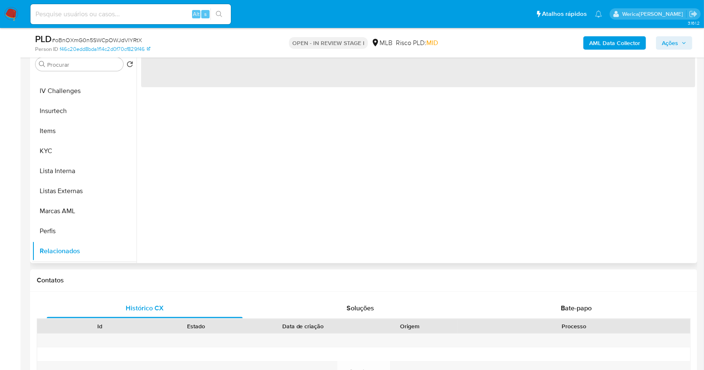
scroll to position [390, 0]
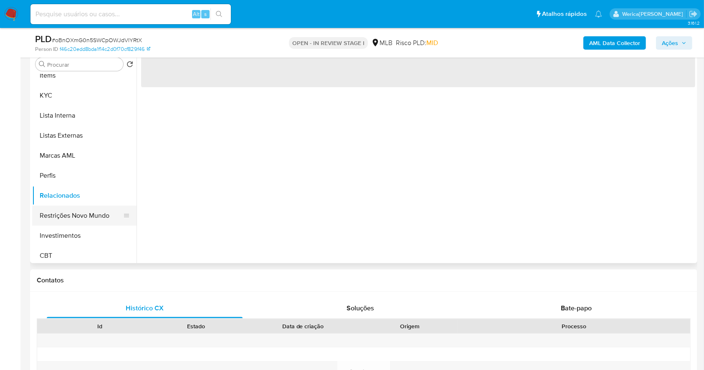
click at [95, 215] on button "Restrições Novo Mundo" at bounding box center [81, 216] width 98 height 20
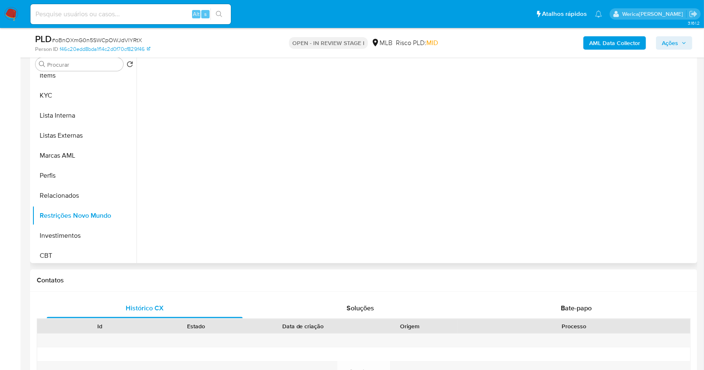
click at [260, 193] on div at bounding box center [416, 157] width 559 height 214
click at [264, 143] on div at bounding box center [416, 157] width 559 height 214
click at [237, 79] on div at bounding box center [416, 157] width 559 height 214
click at [220, 56] on div "PLD # oBnOXmG0n5SWCpOWJdVlYRtX Person ID f46c20edd8bda1f14c2d0f70cf829f46 OPEN …" at bounding box center [363, 43] width 667 height 30
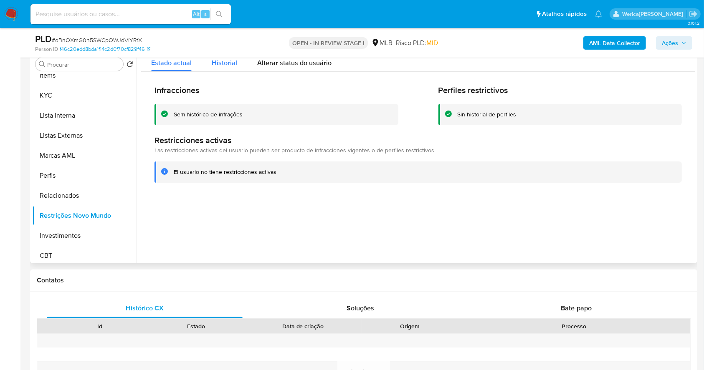
click at [207, 62] on button "Historial" at bounding box center [225, 61] width 46 height 22
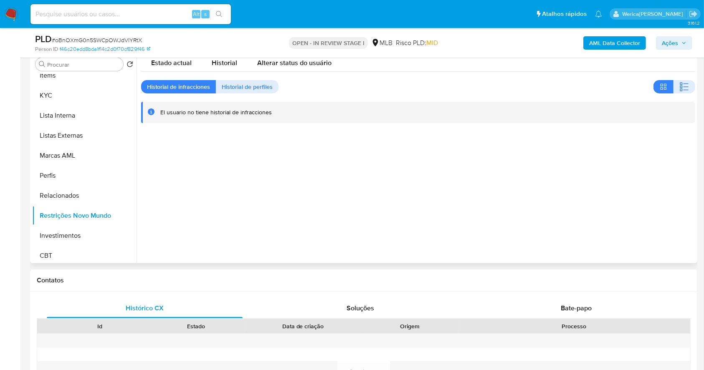
drag, startPoint x: 560, startPoint y: 194, endPoint x: 554, endPoint y: 191, distance: 6.4
click at [560, 194] on div at bounding box center [416, 157] width 559 height 214
click at [554, 191] on div at bounding box center [416, 157] width 559 height 214
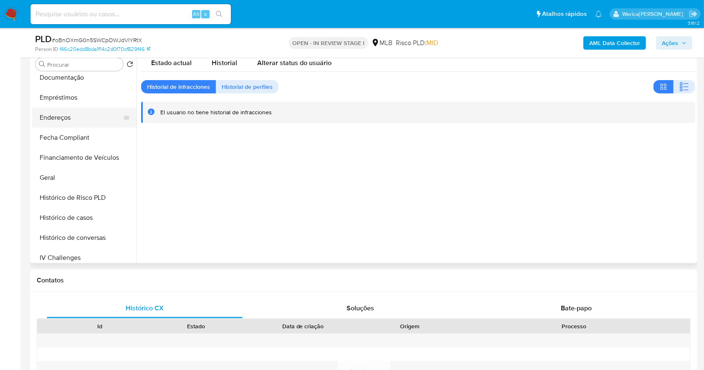
scroll to position [111, 0]
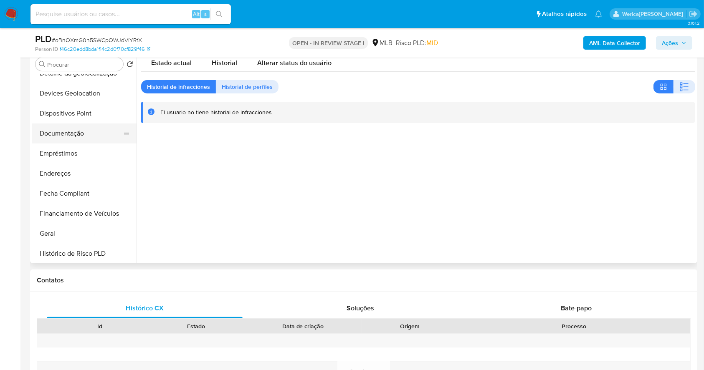
click at [76, 129] on button "Documentação" at bounding box center [81, 134] width 98 height 20
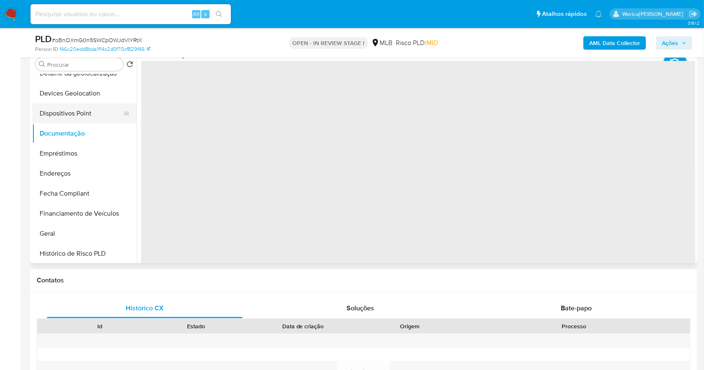
click at [78, 117] on button "Dispositivos Point" at bounding box center [81, 114] width 98 height 20
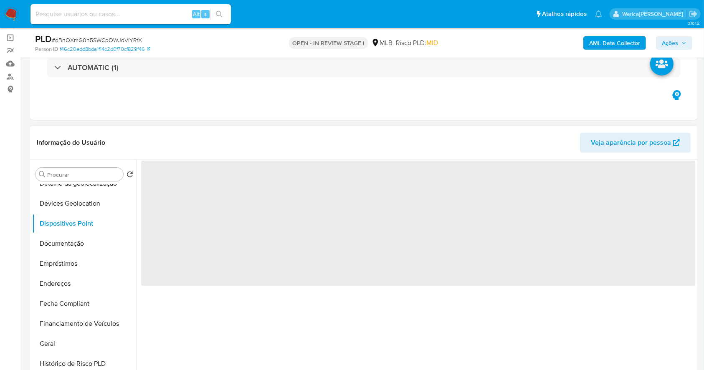
scroll to position [56, 0]
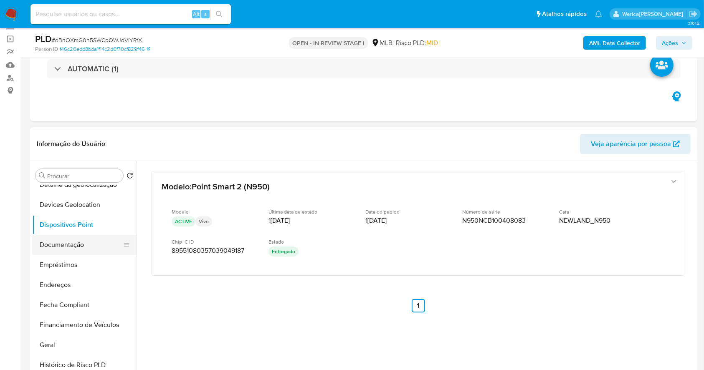
click at [50, 245] on button "Documentação" at bounding box center [81, 245] width 98 height 20
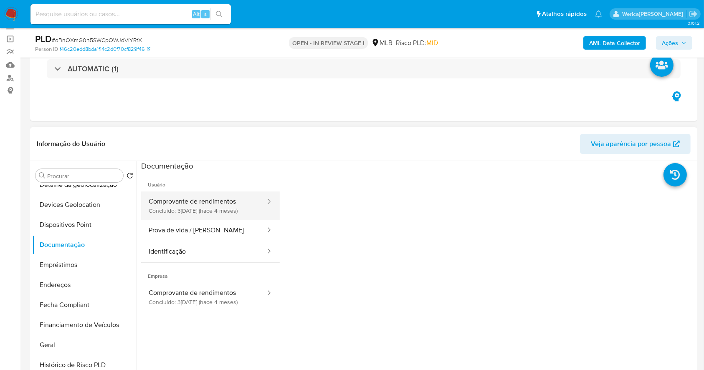
click at [216, 205] on button "Comprovante de rendimentos Concluído: 30/05/2025 (hace 4 meses)" at bounding box center [203, 206] width 125 height 28
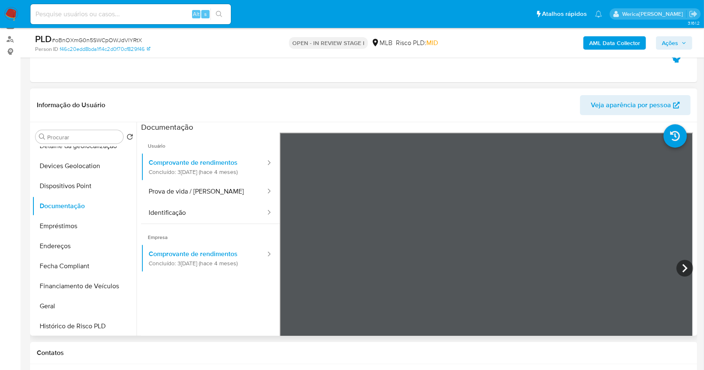
scroll to position [111, 0]
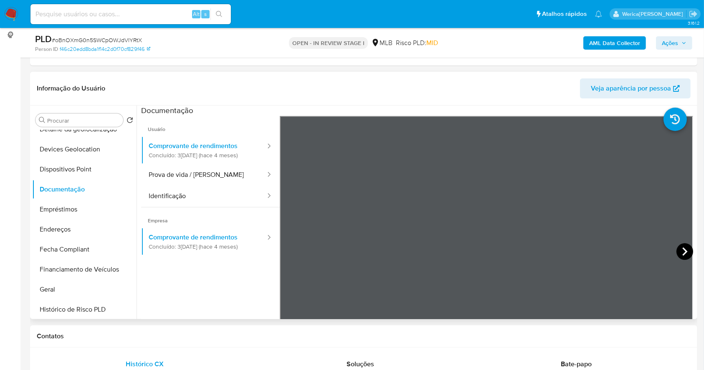
click at [688, 248] on icon at bounding box center [684, 251] width 17 height 17
click at [680, 249] on icon at bounding box center [684, 251] width 17 height 17
click at [296, 254] on icon at bounding box center [290, 251] width 17 height 17
click at [293, 252] on icon at bounding box center [290, 251] width 17 height 17
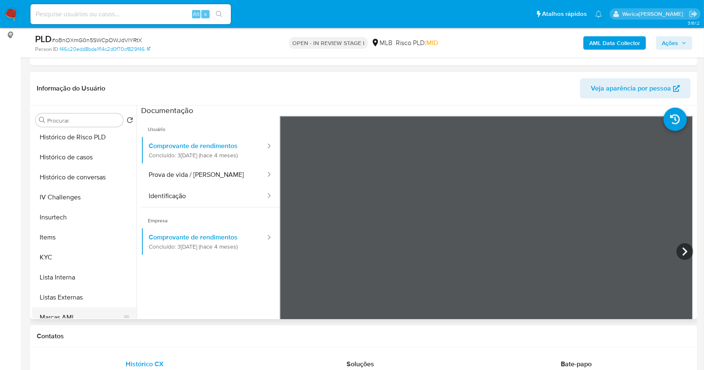
scroll to position [334, 0]
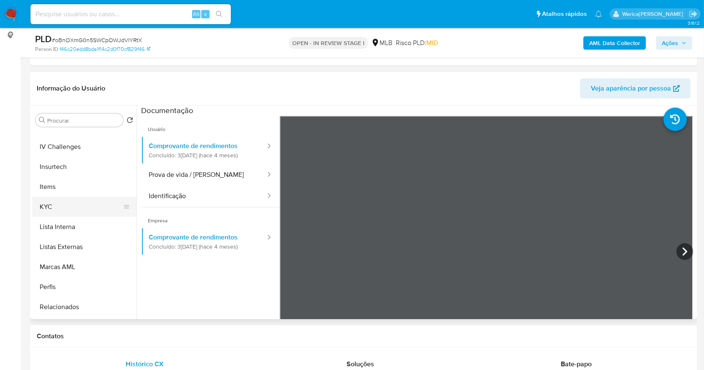
click at [94, 204] on button "KYC" at bounding box center [81, 207] width 98 height 20
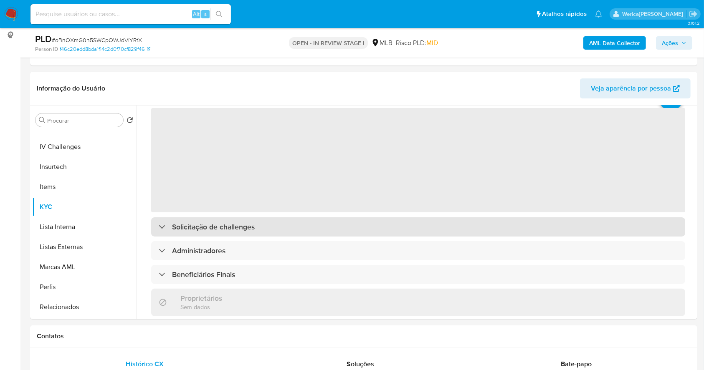
scroll to position [56, 0]
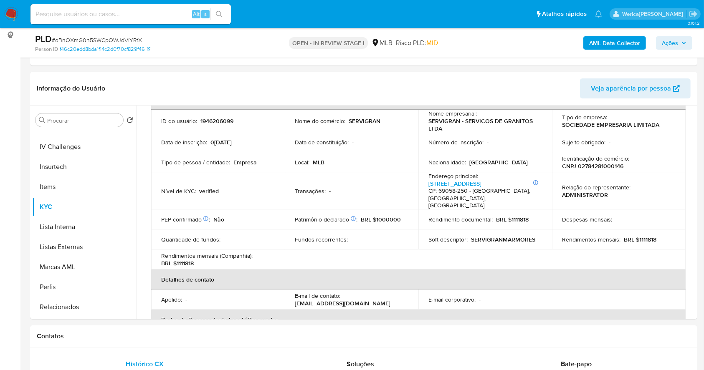
click at [499, 236] on p "SERVIGRANMARMORES" at bounding box center [503, 240] width 64 height 8
click at [599, 168] on p "CNPJ 02784281000146" at bounding box center [592, 166] width 61 height 8
copy p "02784281000146"
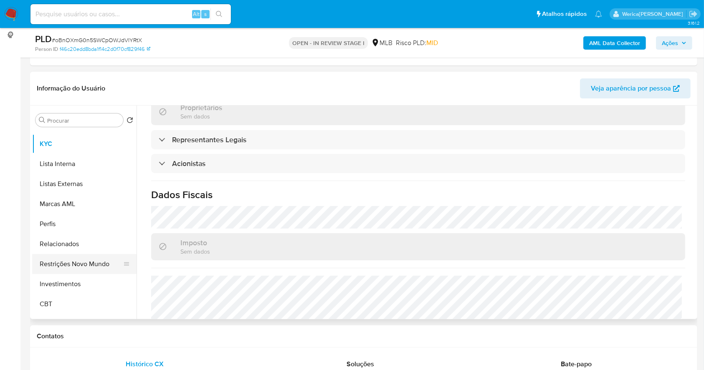
scroll to position [433, 0]
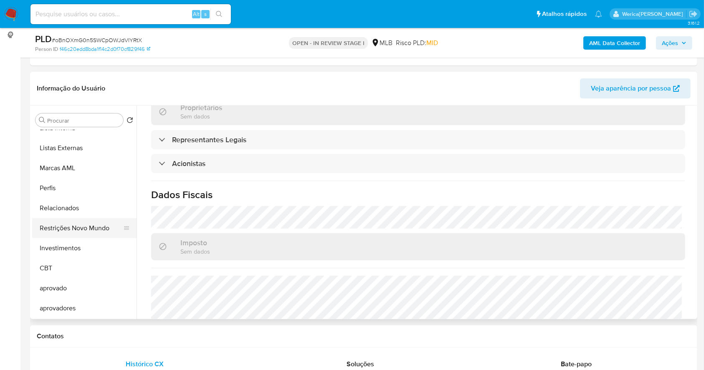
click at [90, 223] on button "Restrições Novo Mundo" at bounding box center [81, 228] width 98 height 20
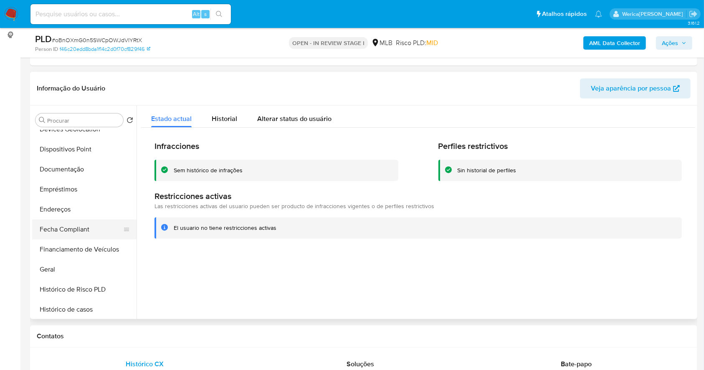
scroll to position [43, 0]
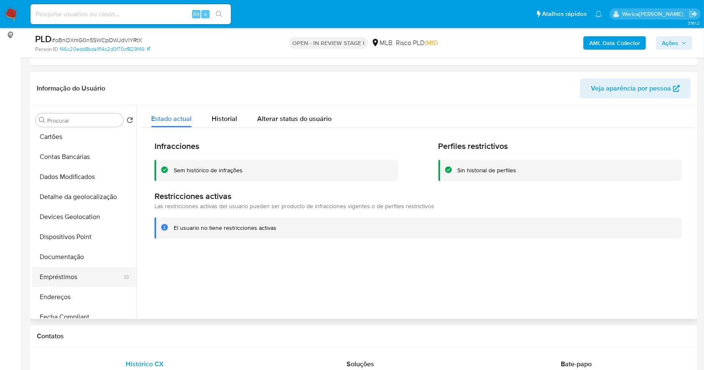
click at [73, 276] on button "Empréstimos" at bounding box center [81, 277] width 98 height 20
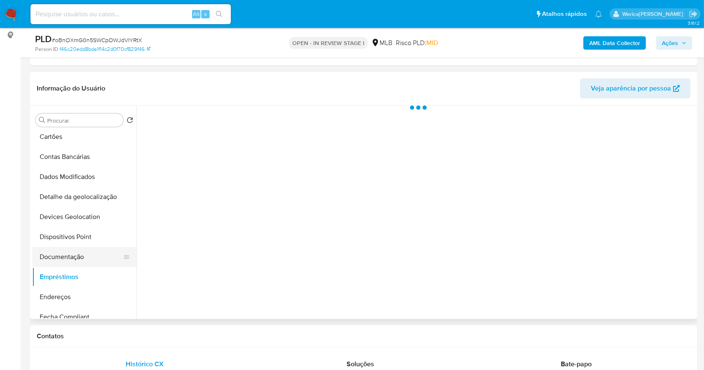
click at [73, 256] on button "Documentação" at bounding box center [81, 257] width 98 height 20
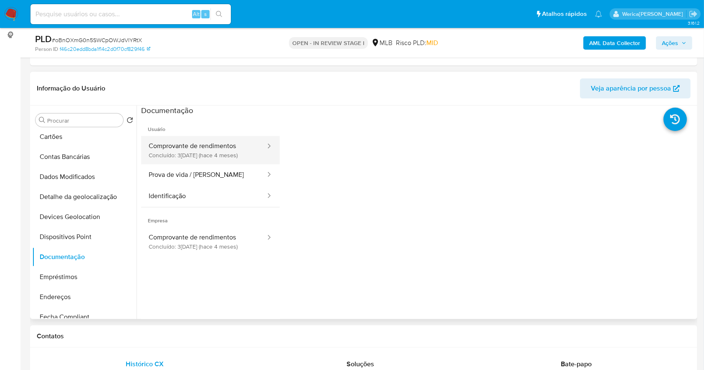
click at [220, 149] on button "Comprovante de rendimentos Concluído: 30/05/2025 (hace 4 meses)" at bounding box center [203, 150] width 125 height 28
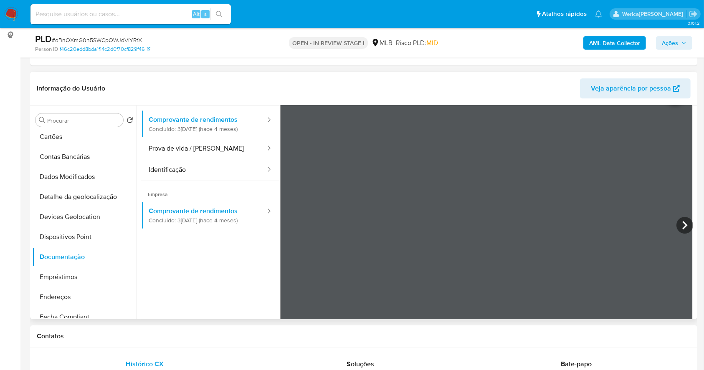
scroll to position [33, 0]
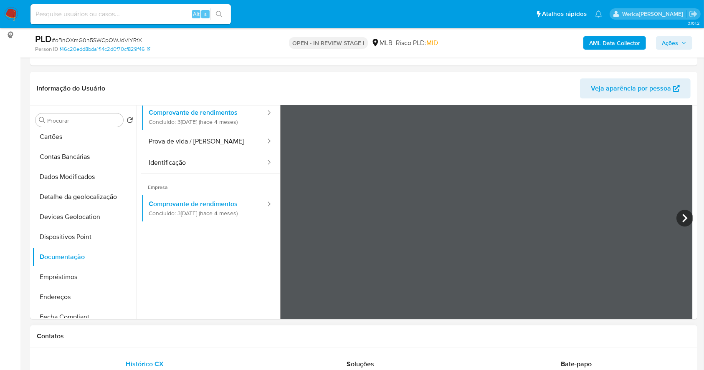
click at [357, 329] on div "Contatos" at bounding box center [363, 337] width 667 height 22
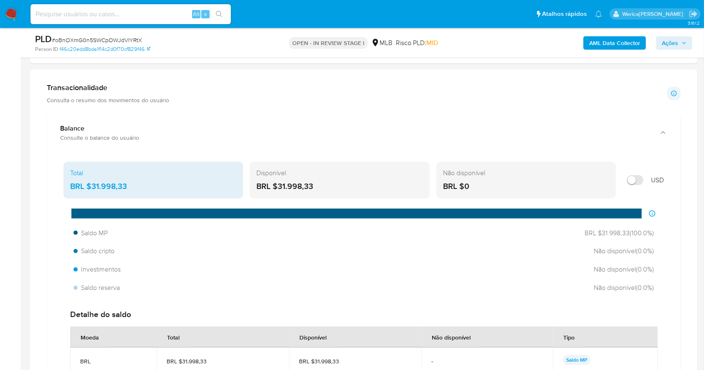
scroll to position [779, 0]
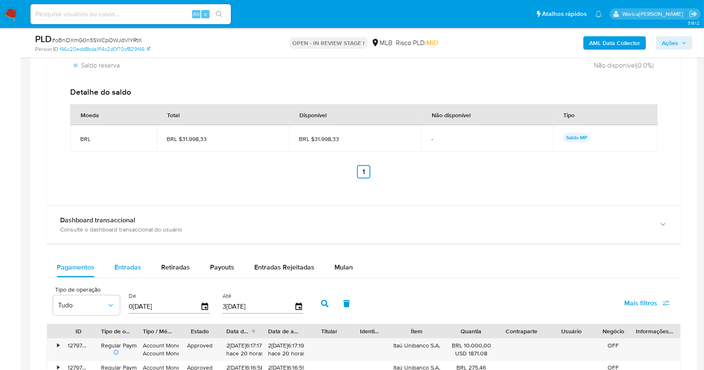
click at [132, 258] on div "Entradas" at bounding box center [127, 268] width 27 height 20
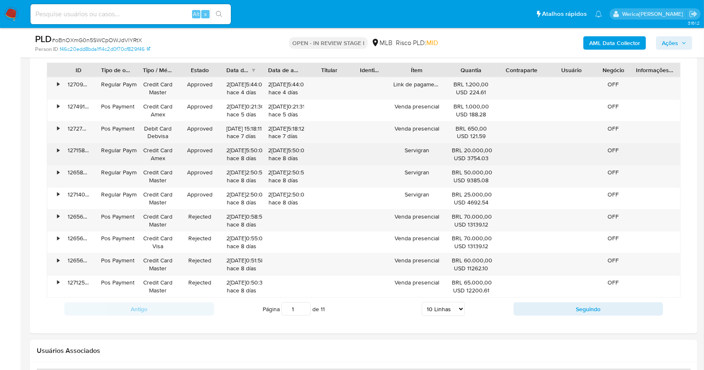
scroll to position [1058, 0]
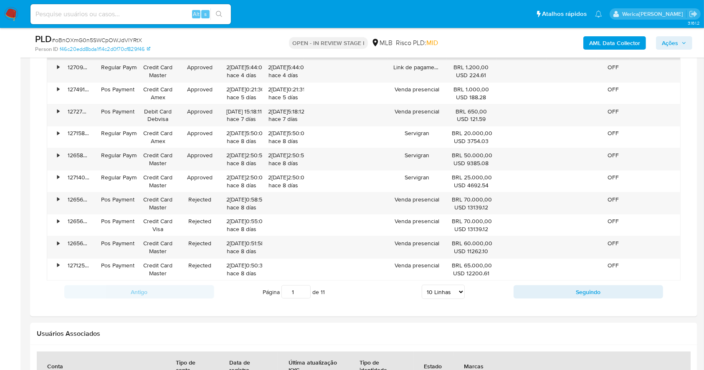
click at [438, 300] on div "Antigo Página 1 de 11 5 Linhas 10 Linhas 20 Linhas 25 Linhas 50 Linhas 100 Linh…" at bounding box center [364, 292] width 634 height 23
click at [437, 290] on select "5 Linhas 10 Linhas 20 Linhas 25 Linhas 50 Linhas 100 Linhas" at bounding box center [443, 292] width 43 height 14
select select "100"
click at [422, 285] on select "5 Linhas 10 Linhas 20 Linhas 25 Linhas 50 Linhas 100 Linhas" at bounding box center [443, 292] width 43 height 14
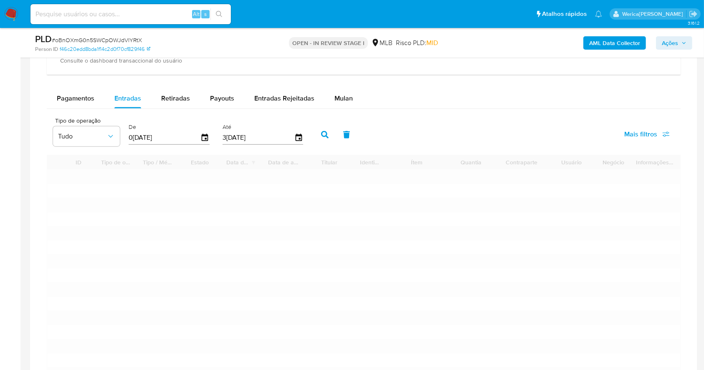
scroll to position [946, 0]
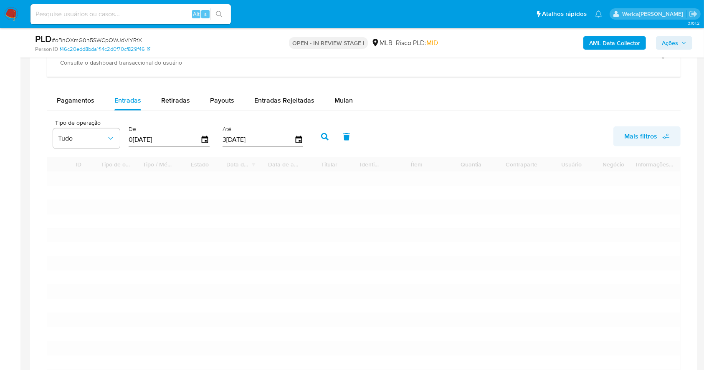
click at [643, 139] on span "Mais filtros" at bounding box center [640, 137] width 33 height 20
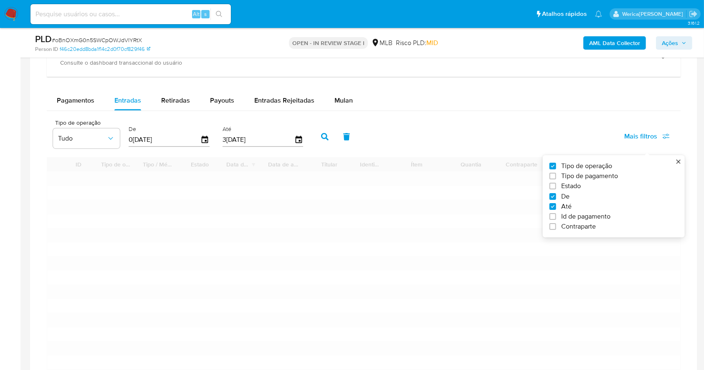
click at [567, 184] on span "Estado" at bounding box center [571, 186] width 20 height 8
click at [556, 184] on input "Estado" at bounding box center [553, 186] width 7 height 7
checkbox input "true"
type input "[DATE]"
click at [174, 141] on span "Tudo" at bounding box center [156, 138] width 48 height 8
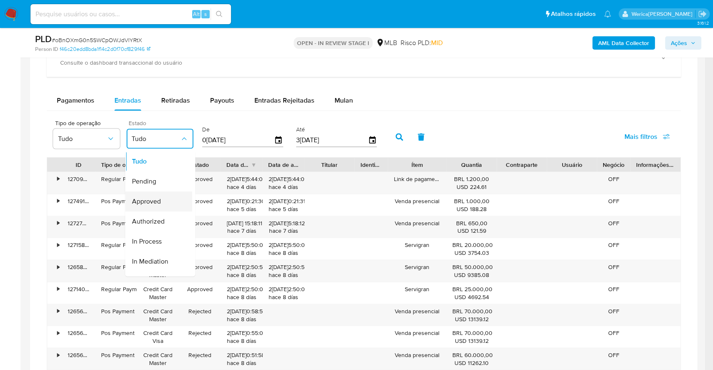
click at [162, 204] on div "Approved" at bounding box center [156, 201] width 48 height 20
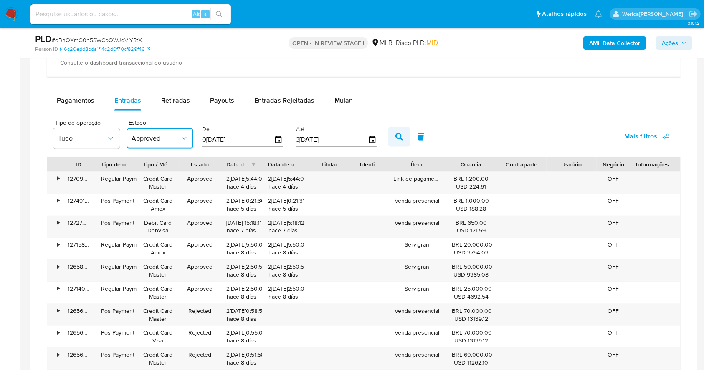
click at [402, 133] on icon "button" at bounding box center [399, 137] width 8 height 8
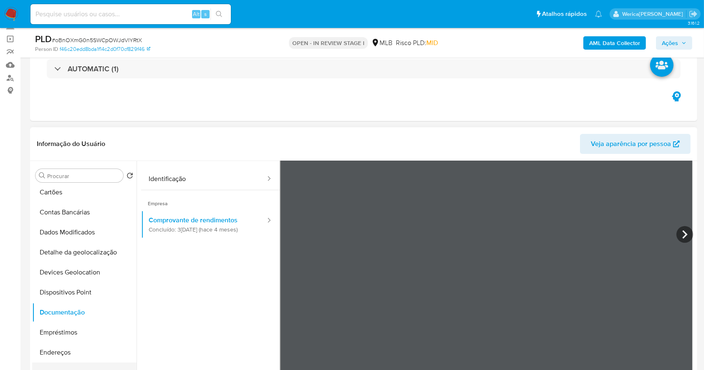
scroll to position [154, 0]
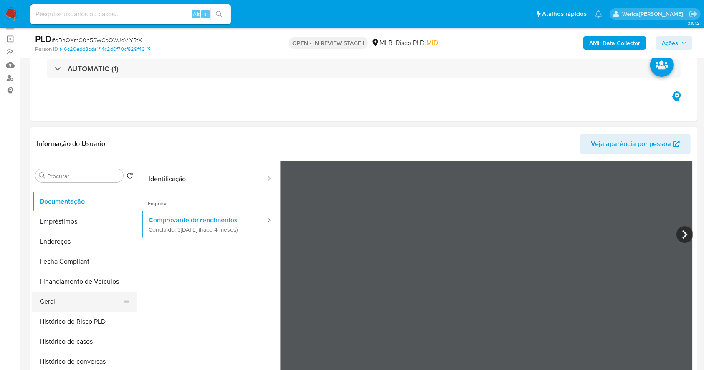
click at [72, 296] on button "Geral" at bounding box center [81, 302] width 98 height 20
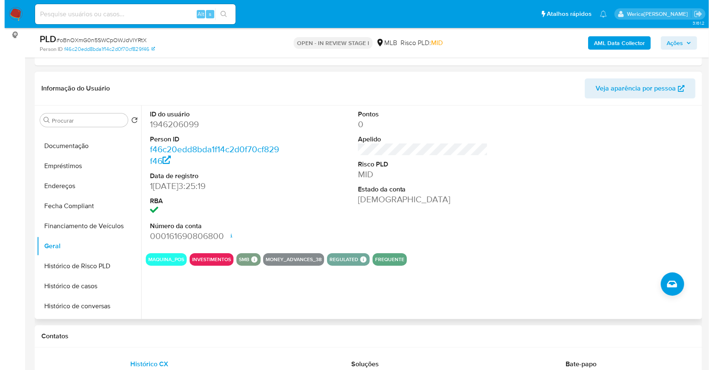
scroll to position [0, 0]
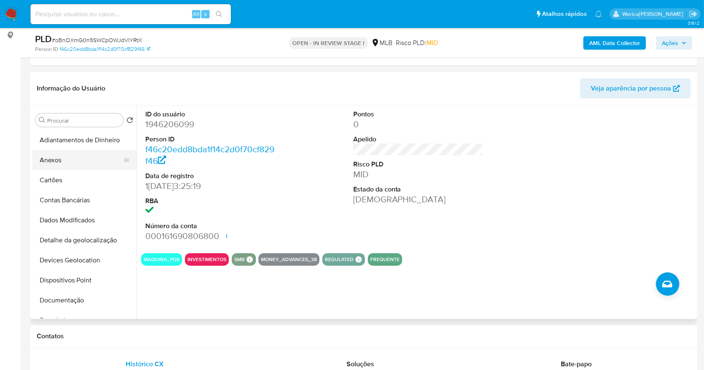
click at [71, 162] on button "Anexos" at bounding box center [81, 160] width 98 height 20
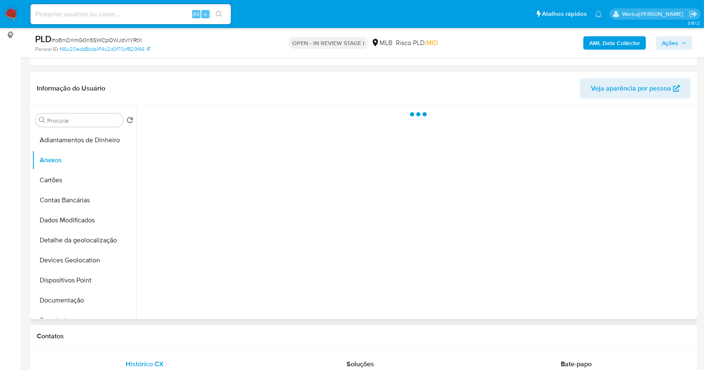
drag, startPoint x: 557, startPoint y: 215, endPoint x: 560, endPoint y: 204, distance: 11.5
click at [558, 215] on div at bounding box center [416, 213] width 559 height 214
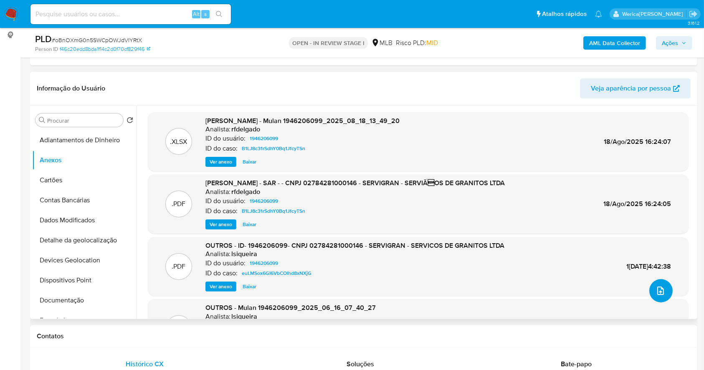
click at [656, 292] on icon "upload-file" at bounding box center [661, 291] width 10 height 10
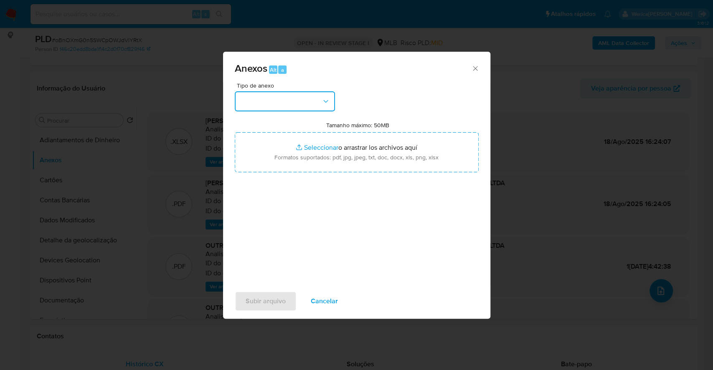
click at [284, 98] on button "button" at bounding box center [285, 101] width 100 height 20
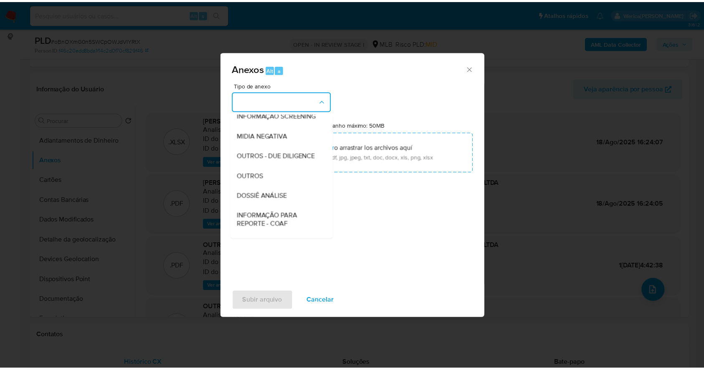
scroll to position [111, 0]
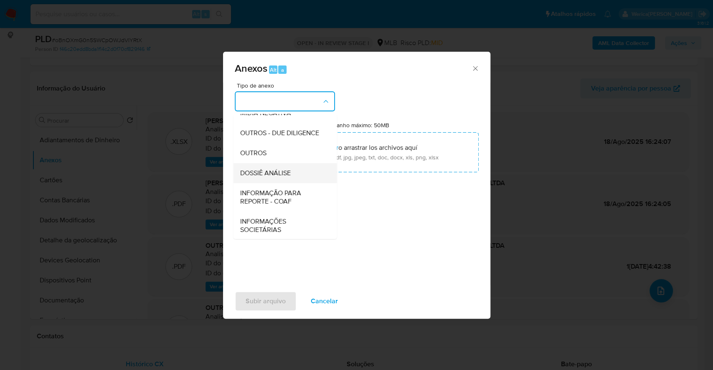
click at [286, 183] on div "DOSSIÊ ANÁLISE" at bounding box center [282, 173] width 85 height 20
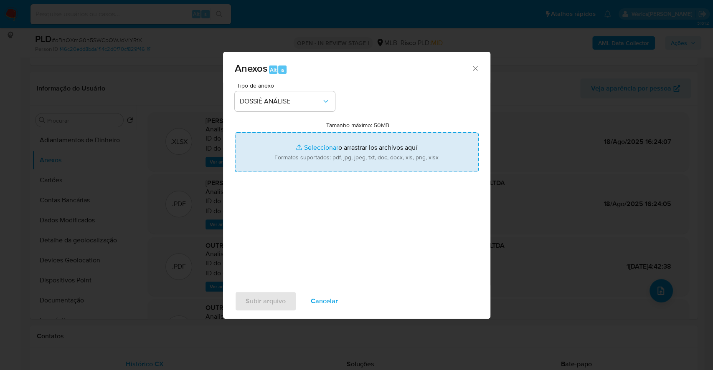
click at [286, 167] on input "Tamanho máximo: 50MB Seleccionar archivos" at bounding box center [357, 152] width 244 height 40
type input "C:\fakepath\Mulan 1946206099_2025_09_26_13_05_28.xlsx"
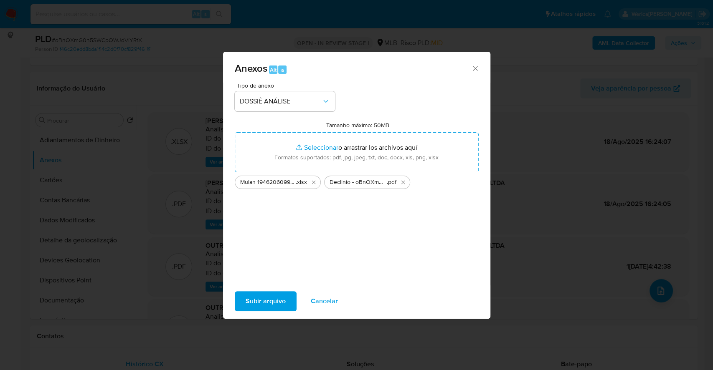
click at [261, 301] on span "Subir arquivo" at bounding box center [266, 301] width 40 height 18
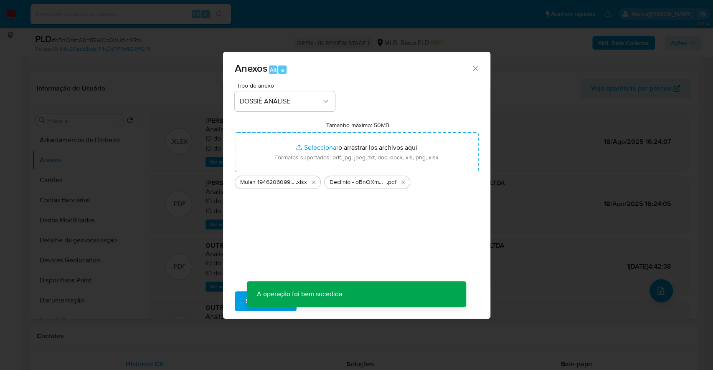
click at [598, 44] on div "Anexos Alt a Tipo de anexo DOSSIÊ ANÁLISE Tamanho máximo: 50MB Seleccionar arch…" at bounding box center [356, 185] width 713 height 370
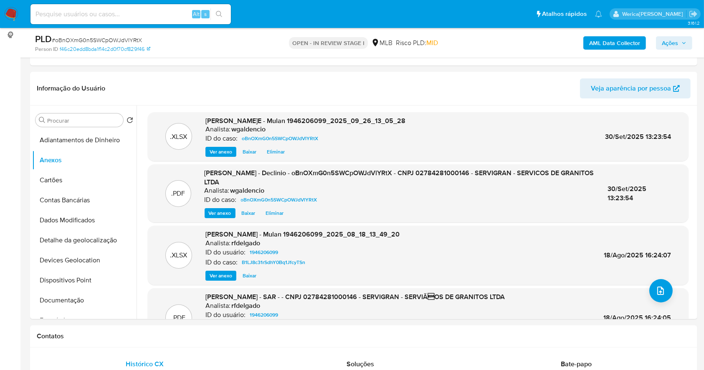
click at [608, 38] on b "AML Data Collector" at bounding box center [614, 42] width 51 height 13
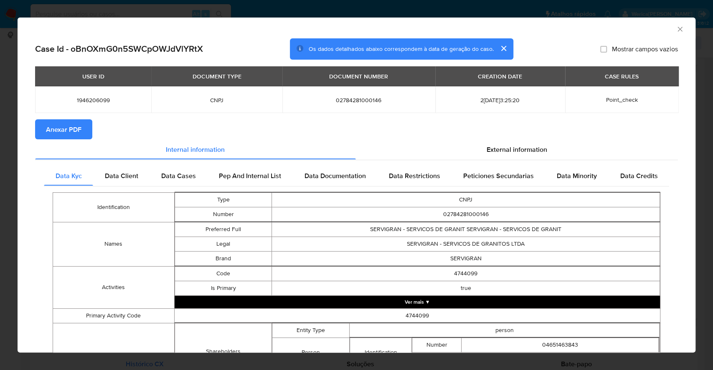
click at [47, 124] on span "Anexar PDF" at bounding box center [63, 129] width 35 height 18
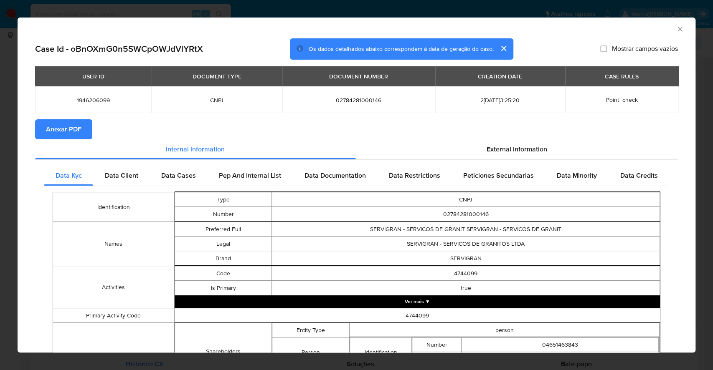
click at [676, 32] on icon "Fechar a janela" at bounding box center [680, 29] width 8 height 8
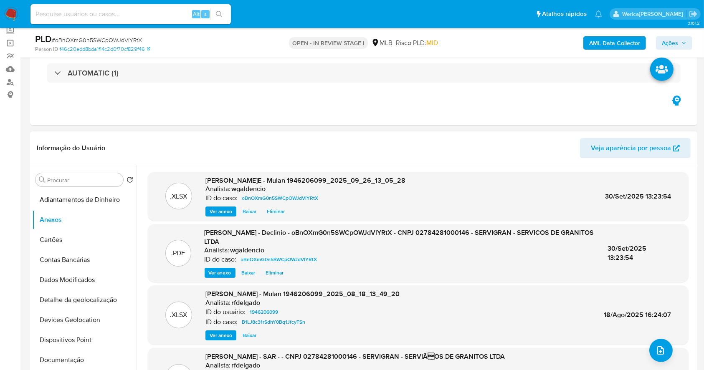
scroll to position [0, 0]
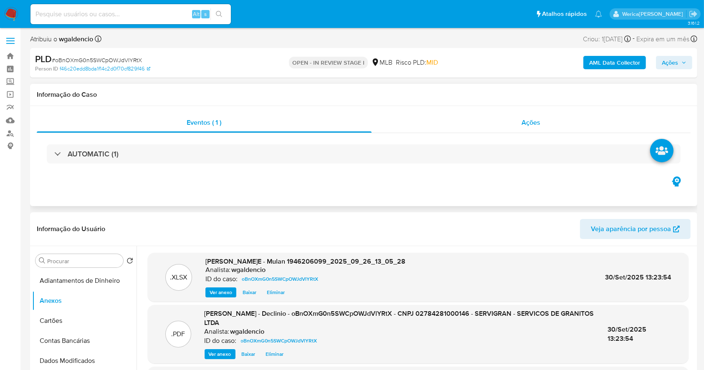
click at [510, 119] on div "Ações" at bounding box center [531, 123] width 319 height 20
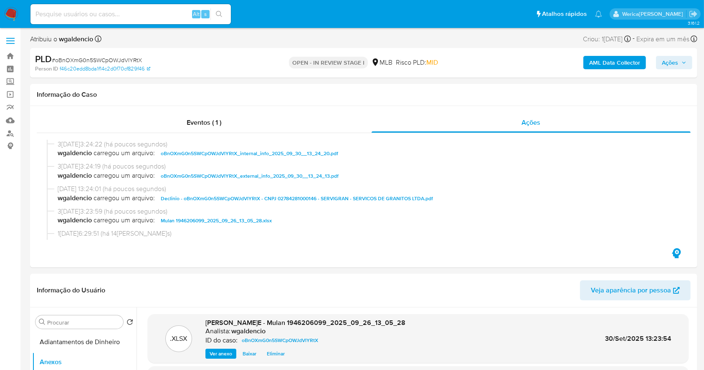
click at [665, 62] on span "Ações" at bounding box center [670, 62] width 16 height 13
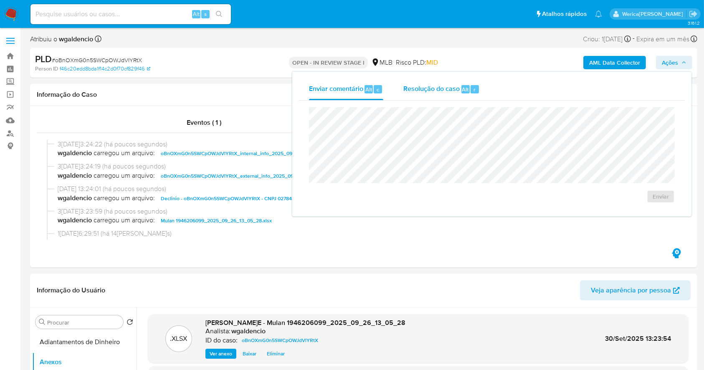
click at [447, 98] on div "Resolução do caso Alt r" at bounding box center [441, 90] width 76 height 22
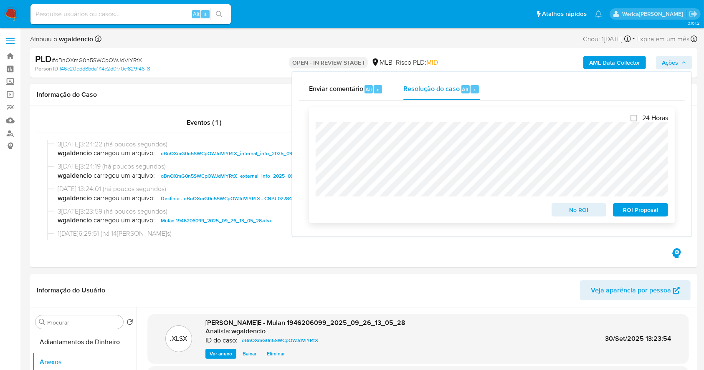
click at [571, 213] on span "No ROI" at bounding box center [578, 210] width 43 height 12
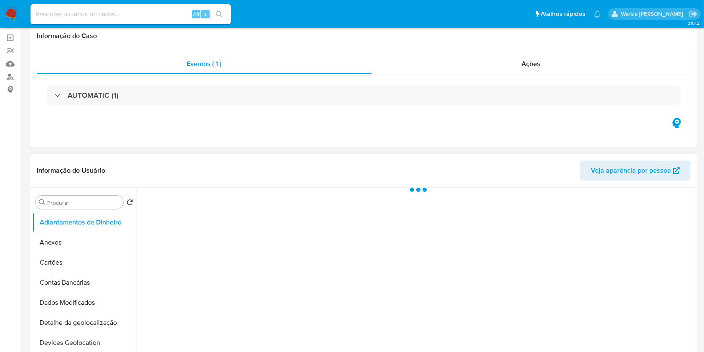
scroll to position [111, 0]
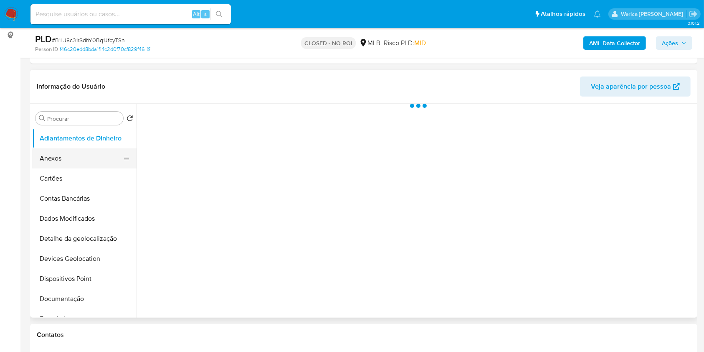
select select "10"
click at [100, 165] on button "Anexos" at bounding box center [81, 158] width 98 height 20
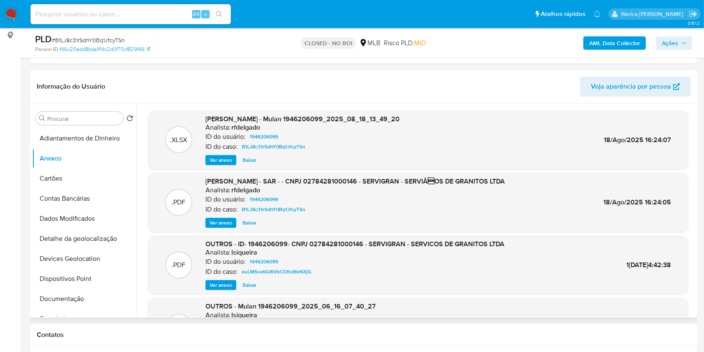
click at [227, 161] on span "Ver anexo" at bounding box center [221, 160] width 23 height 8
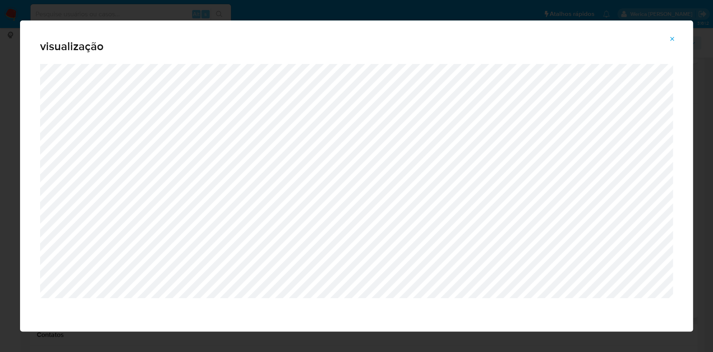
drag, startPoint x: 71, startPoint y: 48, endPoint x: 91, endPoint y: 56, distance: 21.7
click at [71, 49] on span "visualização" at bounding box center [356, 47] width 633 height 12
click at [669, 42] on icon "Attachment preview" at bounding box center [672, 38] width 7 height 7
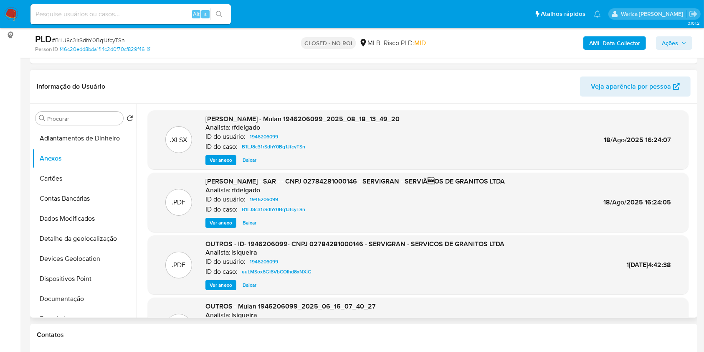
click at [224, 220] on span "Ver anexo" at bounding box center [221, 222] width 23 height 8
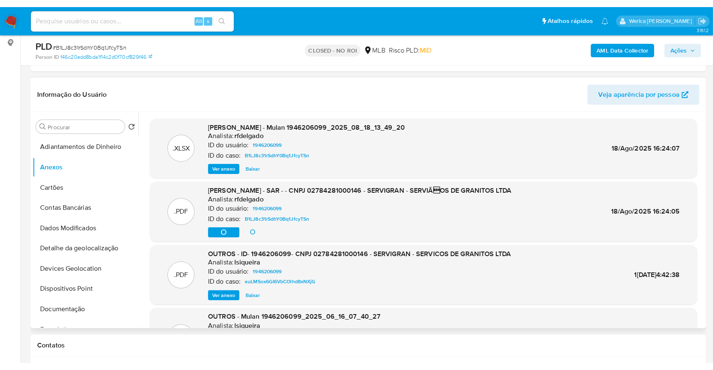
scroll to position [47, 0]
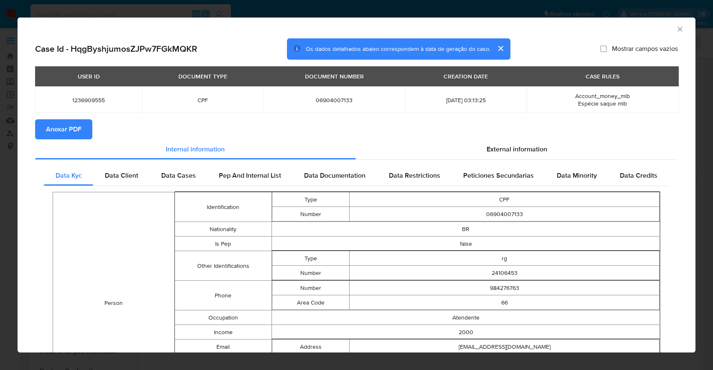
select select "10"
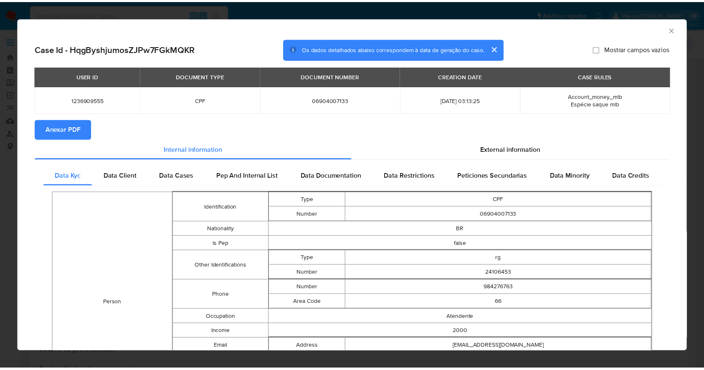
scroll to position [111, 0]
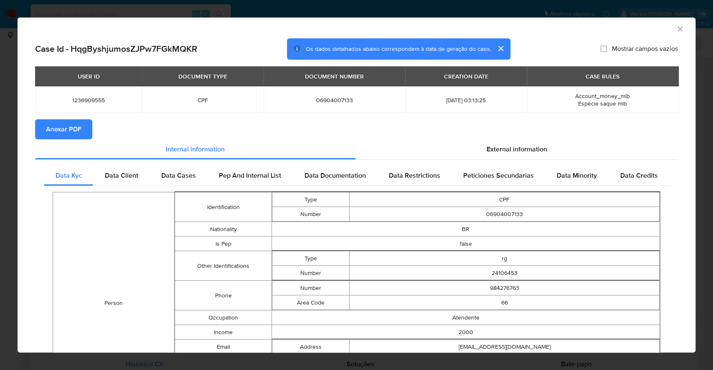
click at [676, 29] on icon "Fechar a janela" at bounding box center [680, 29] width 8 height 8
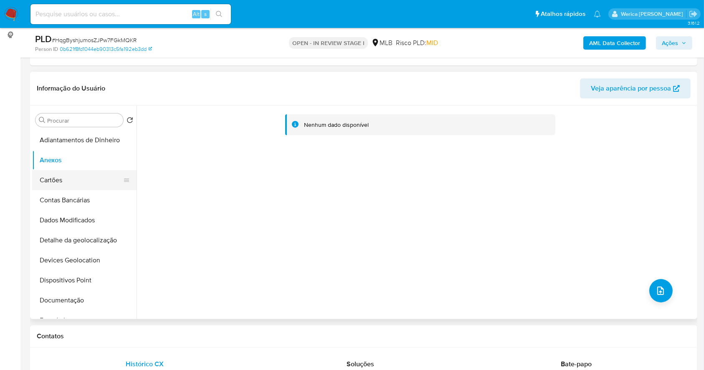
drag, startPoint x: 108, startPoint y: 175, endPoint x: 106, endPoint y: 170, distance: 6.0
click at [107, 175] on button "Cartões" at bounding box center [81, 180] width 98 height 20
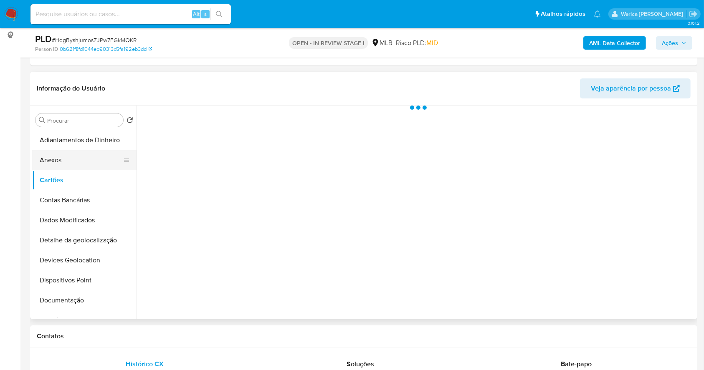
click at [99, 162] on button "Anexos" at bounding box center [81, 160] width 98 height 20
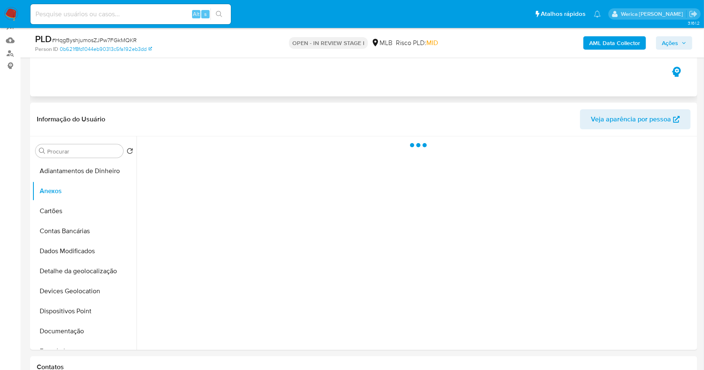
scroll to position [0, 0]
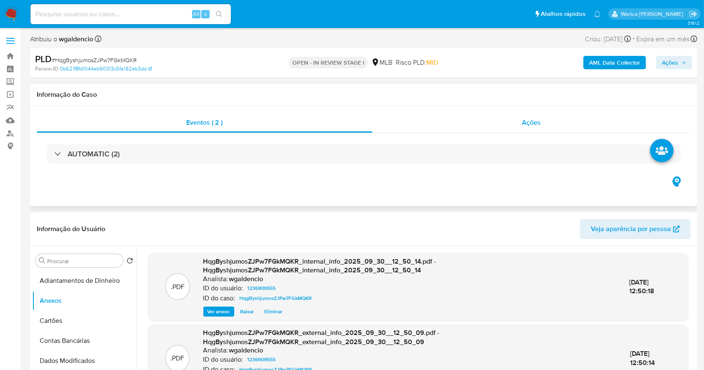
click at [533, 125] on span "Ações" at bounding box center [531, 123] width 19 height 10
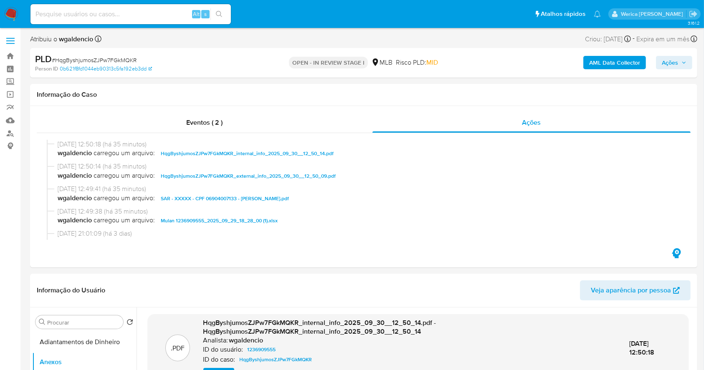
click at [661, 64] on button "Ações" at bounding box center [674, 62] width 36 height 13
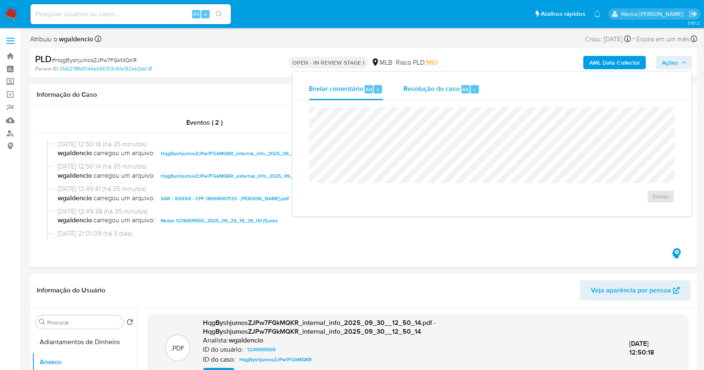
click at [479, 96] on button "Resolução do caso Alt r" at bounding box center [441, 90] width 96 height 22
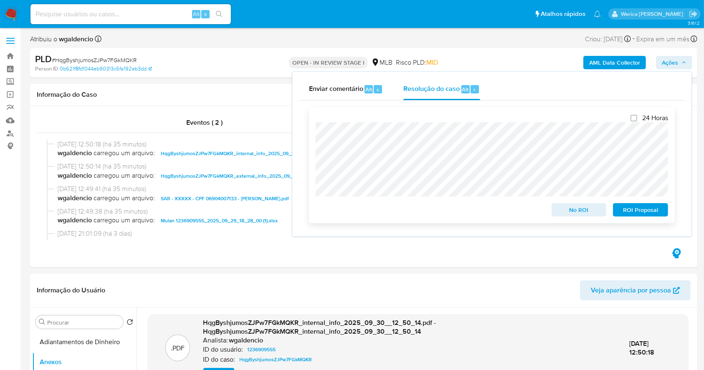
click at [655, 210] on span "ROI Proposal" at bounding box center [640, 210] width 43 height 12
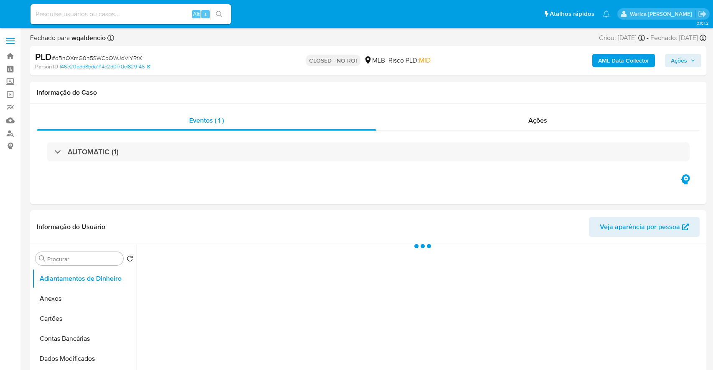
select select "10"
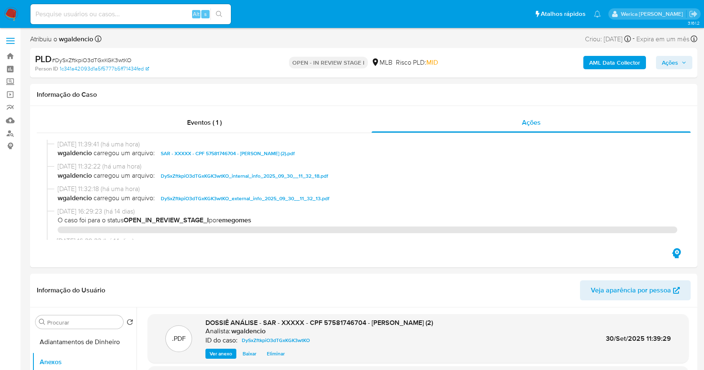
select select "10"
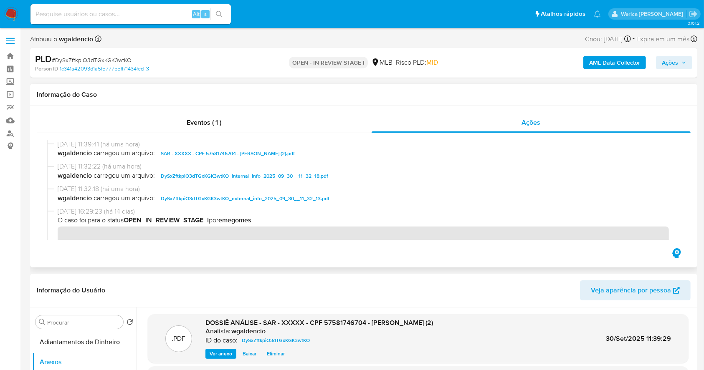
click at [536, 251] on div "Eventos ( 1 ) Ações" at bounding box center [363, 187] width 667 height 162
click at [267, 113] on div "Eventos ( 1 )" at bounding box center [204, 123] width 335 height 20
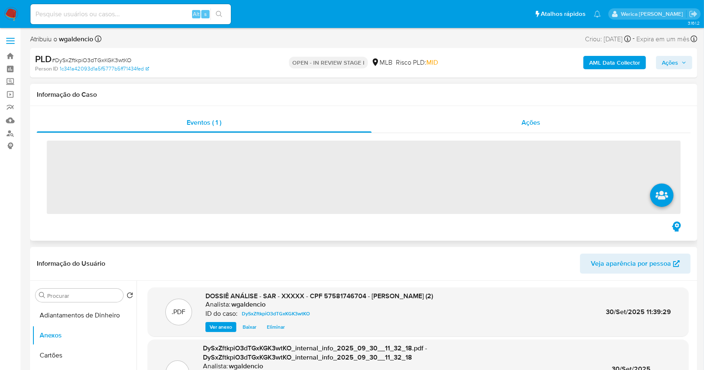
click at [505, 122] on div "Ações" at bounding box center [531, 123] width 319 height 20
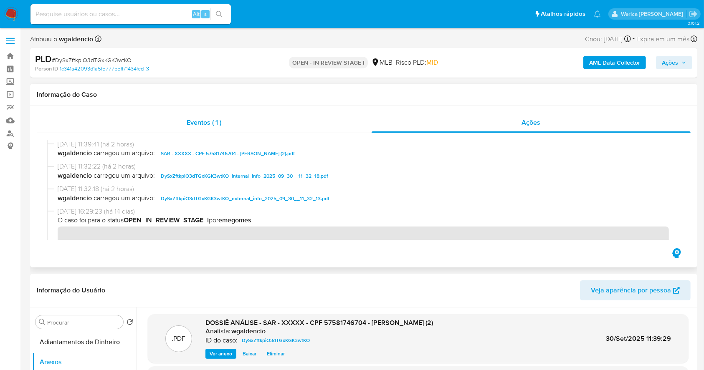
click at [294, 127] on div "Eventos ( 1 )" at bounding box center [204, 123] width 335 height 20
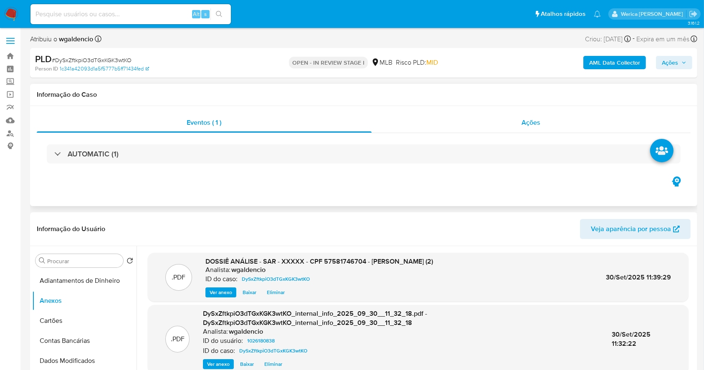
click at [507, 122] on div "Ações" at bounding box center [531, 123] width 319 height 20
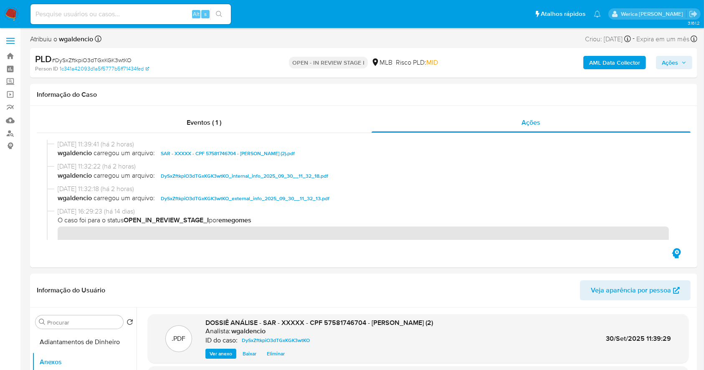
click at [675, 60] on span "Ações" at bounding box center [670, 62] width 16 height 13
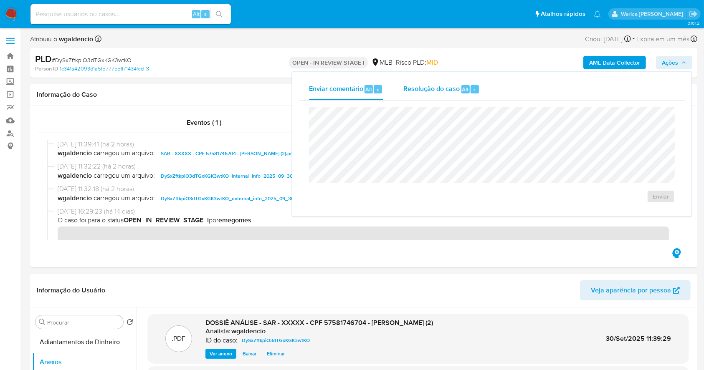
click at [483, 92] on button "Resolução do caso Alt r" at bounding box center [441, 90] width 96 height 22
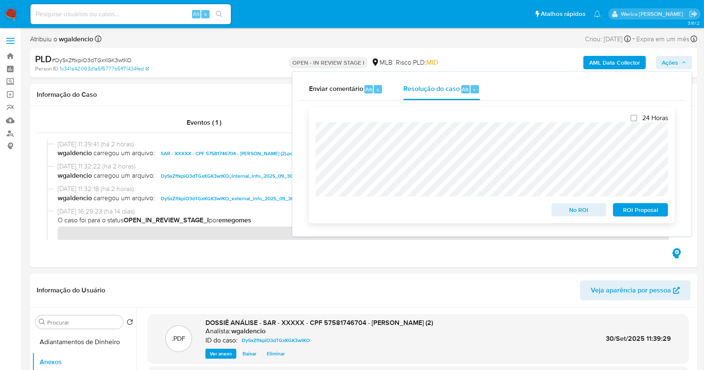
click at [635, 208] on span "ROI Proposal" at bounding box center [640, 210] width 43 height 12
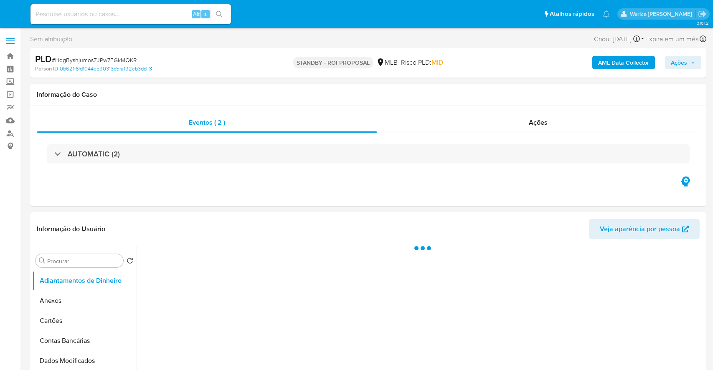
select select "10"
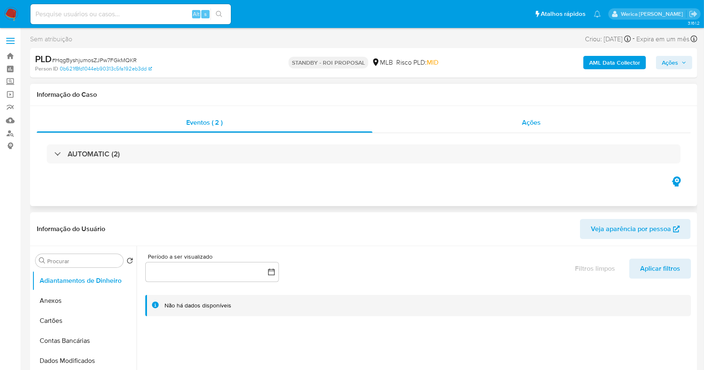
click at [539, 120] on span "Ações" at bounding box center [531, 123] width 19 height 10
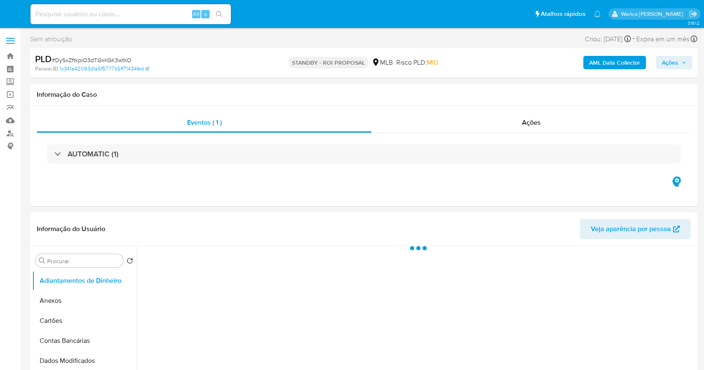
select select "10"
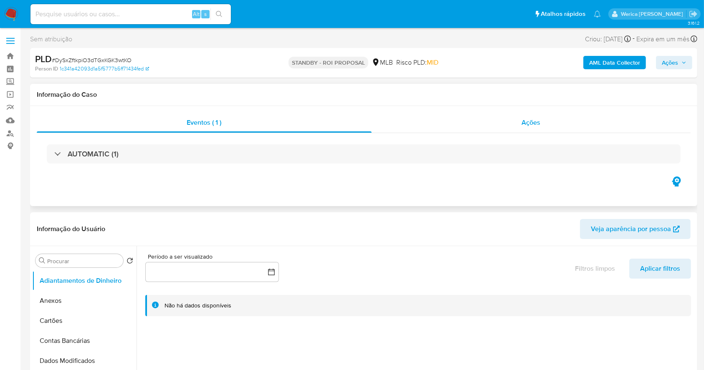
click at [512, 128] on div "Ações" at bounding box center [531, 123] width 319 height 20
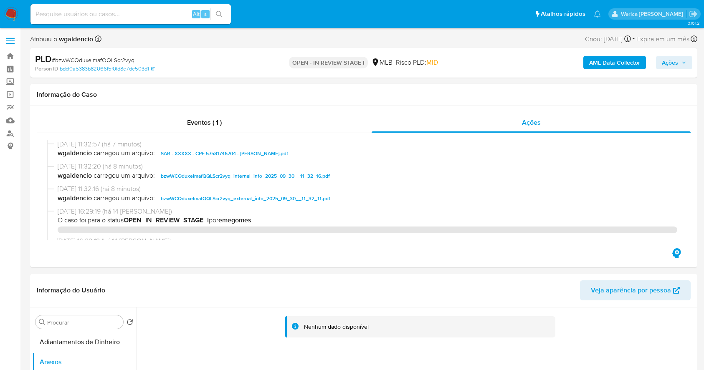
select select "10"
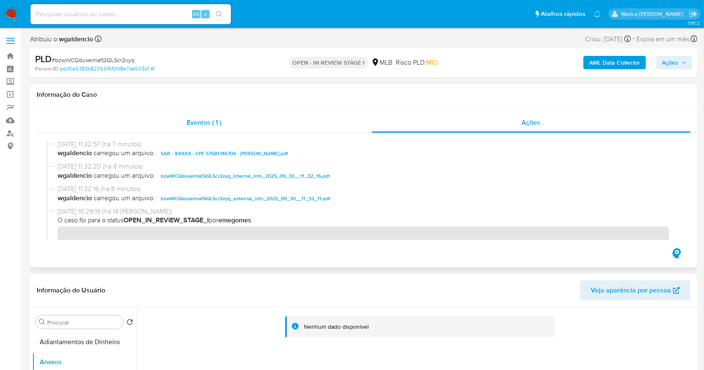
scroll to position [31, 0]
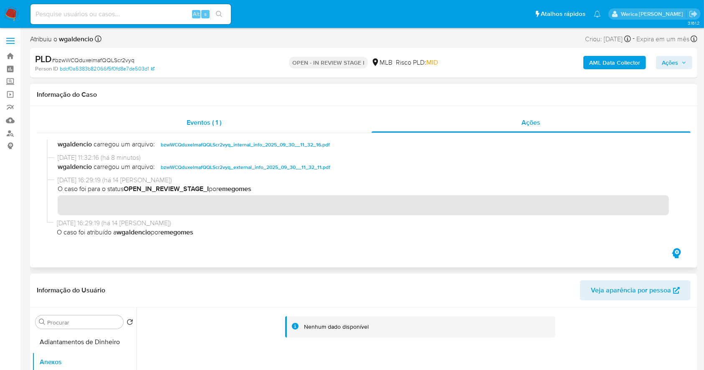
click at [360, 130] on div "Eventos ( 1 )" at bounding box center [204, 123] width 335 height 20
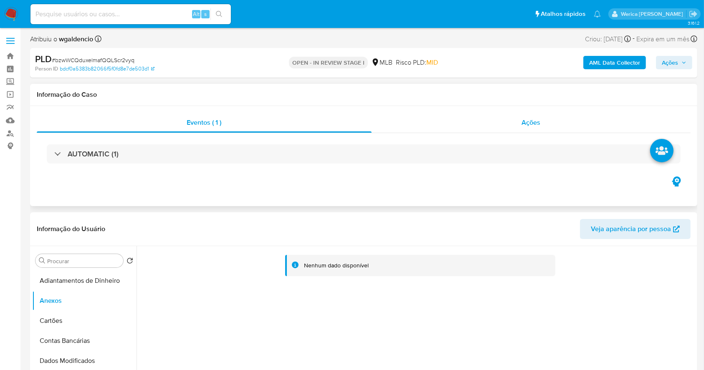
click at [514, 126] on div "Ações" at bounding box center [531, 123] width 319 height 20
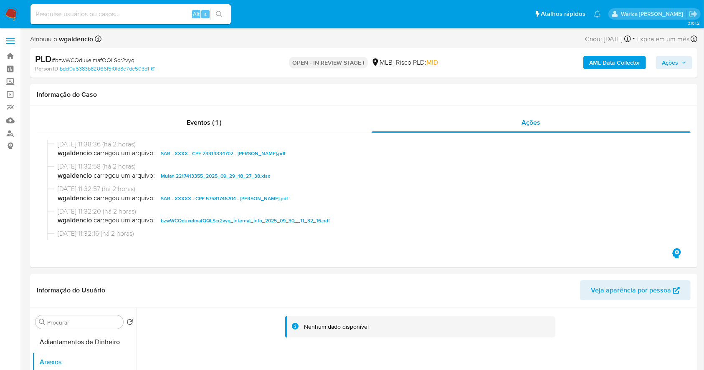
click at [673, 69] on div "AML Data Collector Ações" at bounding box center [584, 63] width 217 height 20
click at [675, 65] on span "Ações" at bounding box center [670, 62] width 16 height 13
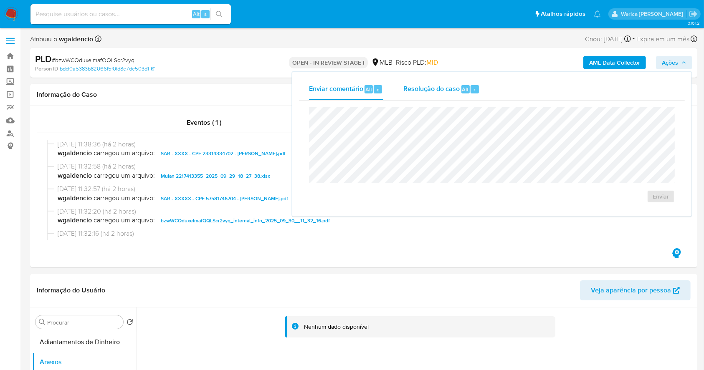
click at [448, 95] on div "Resolução do caso Alt r" at bounding box center [441, 90] width 76 height 22
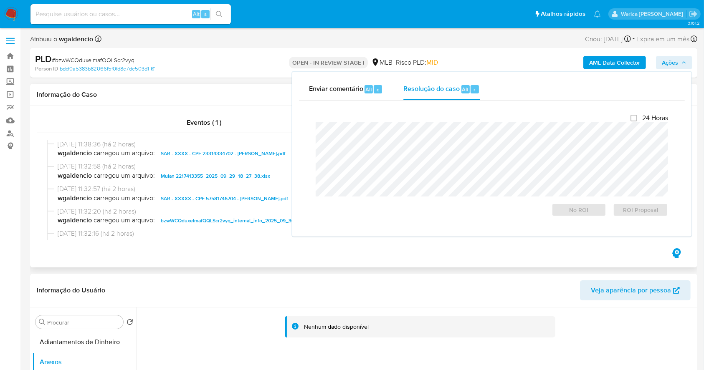
click at [223, 241] on div at bounding box center [364, 190] width 654 height 114
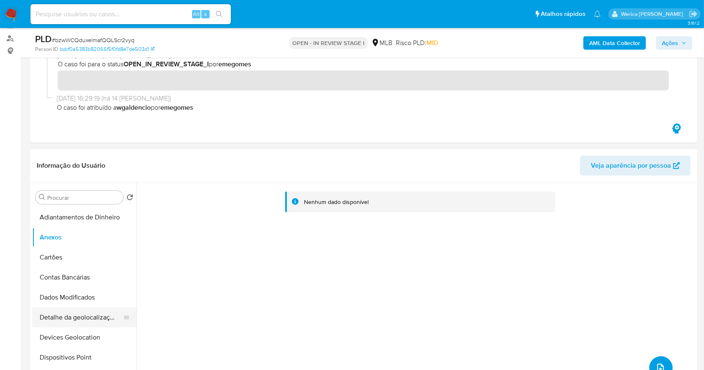
scroll to position [111, 0]
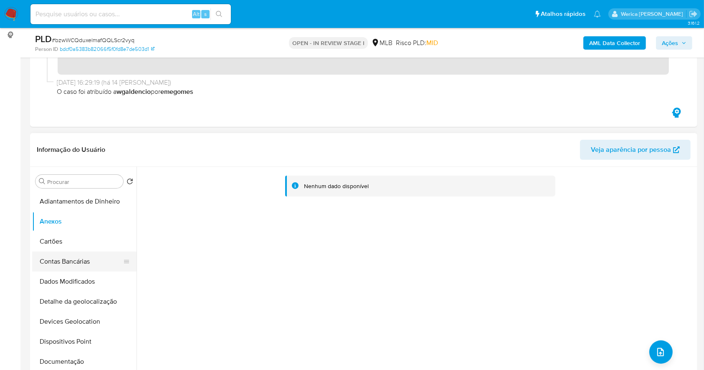
click at [86, 252] on button "Contas Bancárias" at bounding box center [81, 262] width 98 height 20
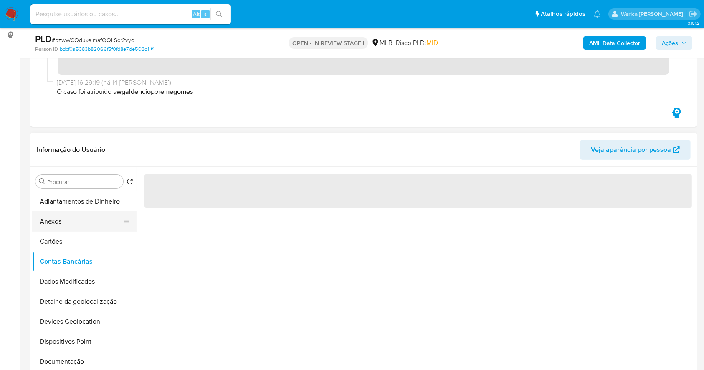
click at [77, 225] on button "Anexos" at bounding box center [81, 222] width 98 height 20
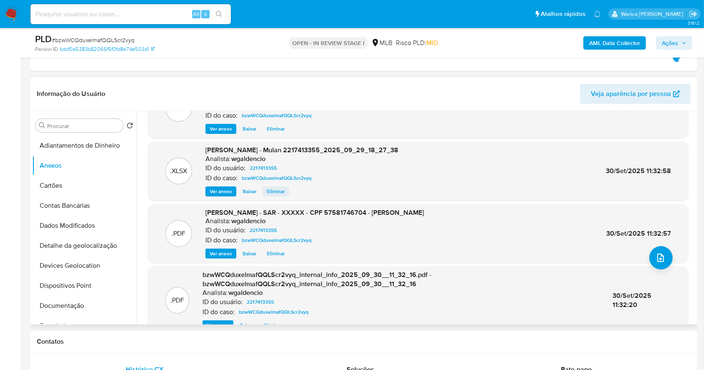
scroll to position [56, 0]
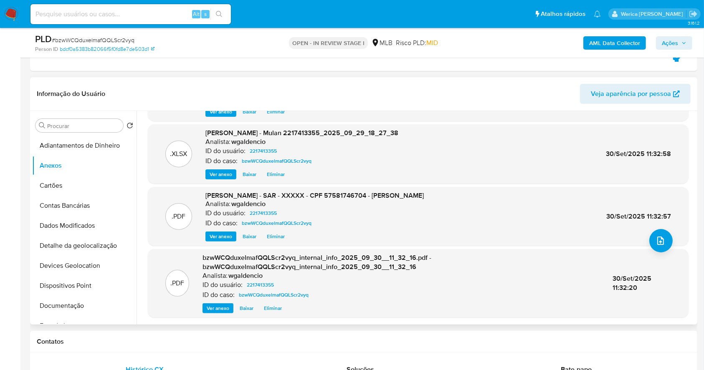
click at [269, 236] on span "Eliminar" at bounding box center [276, 237] width 18 height 8
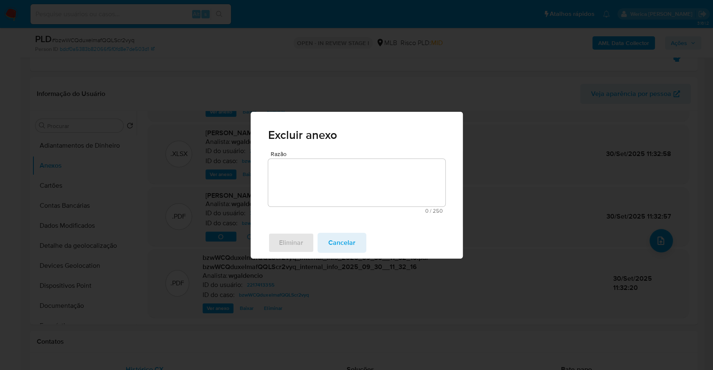
click at [299, 180] on textarea "Razão" at bounding box center [356, 183] width 177 height 48
click at [294, 241] on span "Eliminar" at bounding box center [291, 243] width 24 height 18
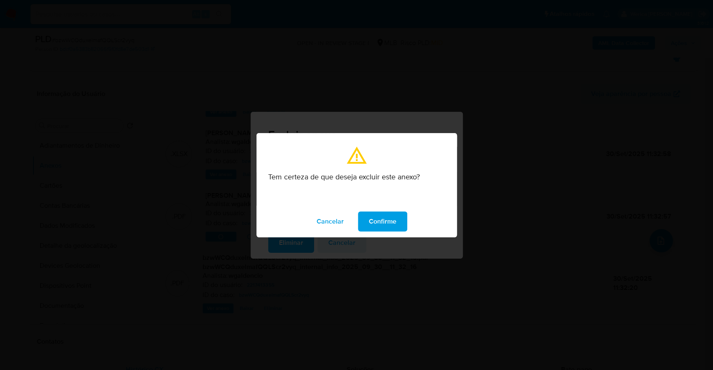
click at [382, 220] on span "Confirme" at bounding box center [383, 222] width 28 height 18
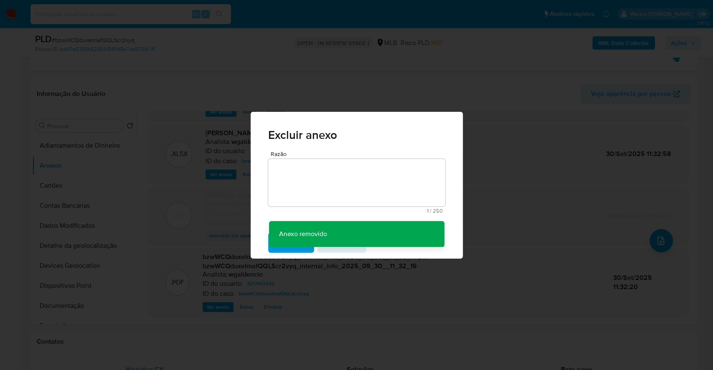
click at [500, 276] on div "Excluir anexo Razão 1 / 250 249 caracteres restantes Anexo removido Anexo remov…" at bounding box center [356, 185] width 713 height 370
click at [676, 139] on div "Excluir anexo Razão 1 / 250 249 caracteres restantes Anexo removido Anexo remov…" at bounding box center [356, 185] width 713 height 370
click at [679, 42] on div "Excluir anexo Razão 1 / 250 249 caracteres restantes Anexo removido Anexo remov…" at bounding box center [356, 185] width 713 height 370
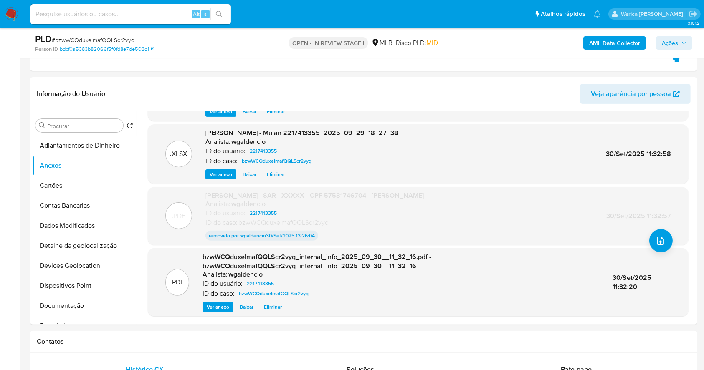
click at [679, 41] on span "Ações" at bounding box center [674, 43] width 25 height 12
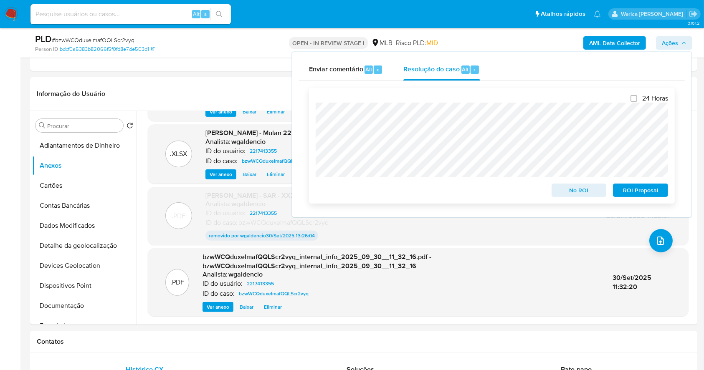
click at [637, 187] on span "ROI Proposal" at bounding box center [640, 191] width 43 height 12
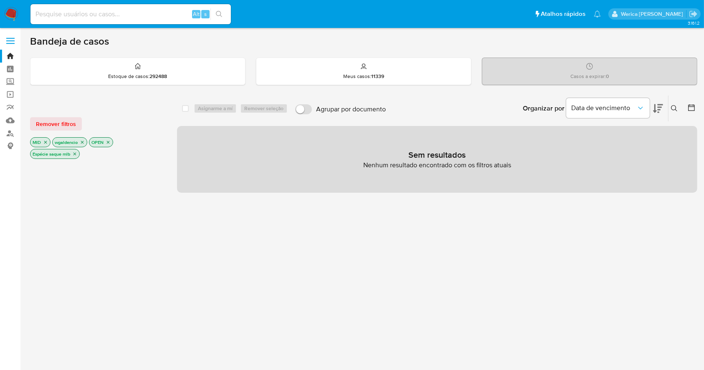
click at [73, 154] on icon "close-filter" at bounding box center [74, 154] width 5 height 5
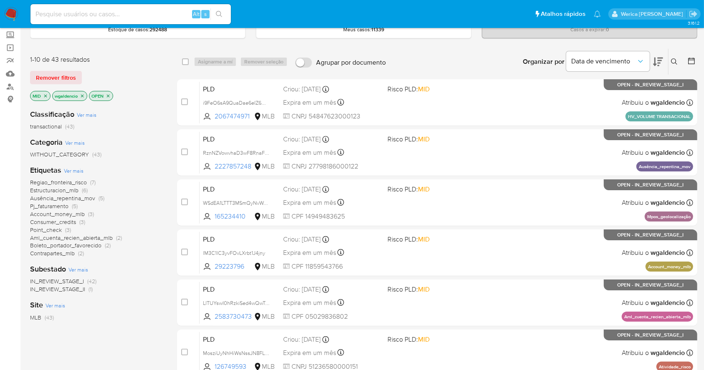
scroll to position [111, 0]
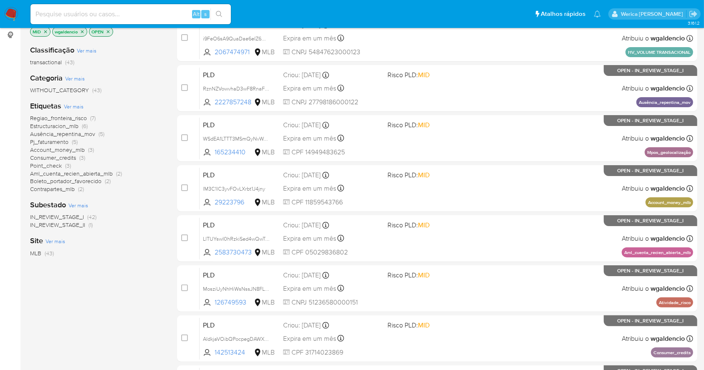
click at [73, 119] on span "Regiao_fronteira_risco" at bounding box center [58, 118] width 57 height 8
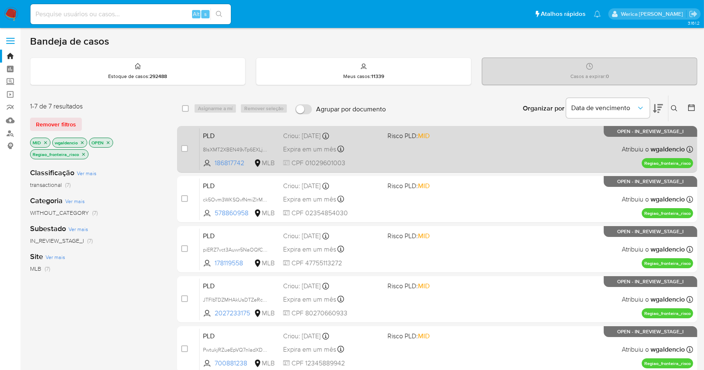
click at [512, 164] on div "PLD 8IsXMT2XBEN49vTp6EXLjwZ2 186817742 MLB Risco PLD: MID Criou: [DATE] Criou: …" at bounding box center [447, 149] width 494 height 42
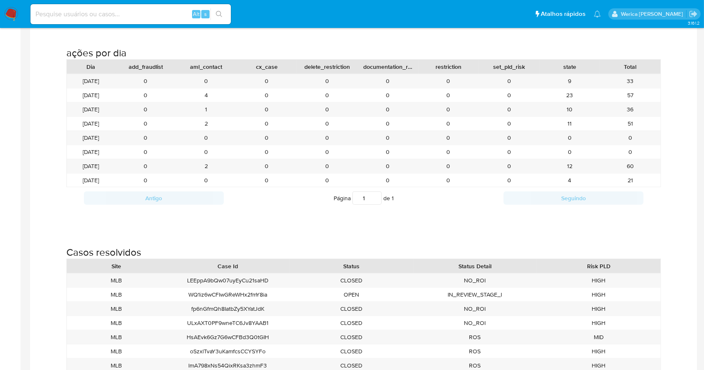
scroll to position [891, 0]
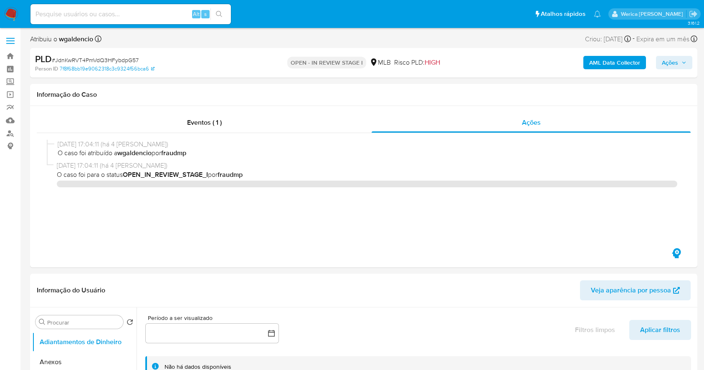
select select "10"
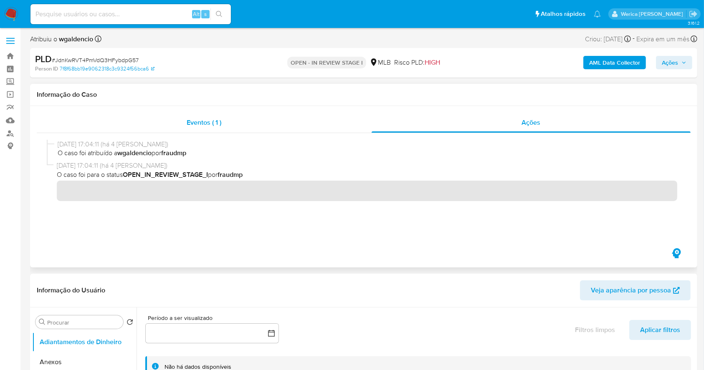
click at [288, 124] on div "Eventos ( 1 )" at bounding box center [204, 123] width 335 height 20
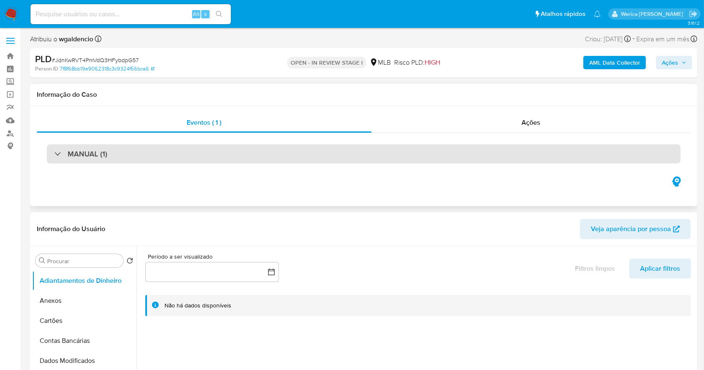
click at [283, 147] on div "MANUAL (1)" at bounding box center [364, 153] width 634 height 19
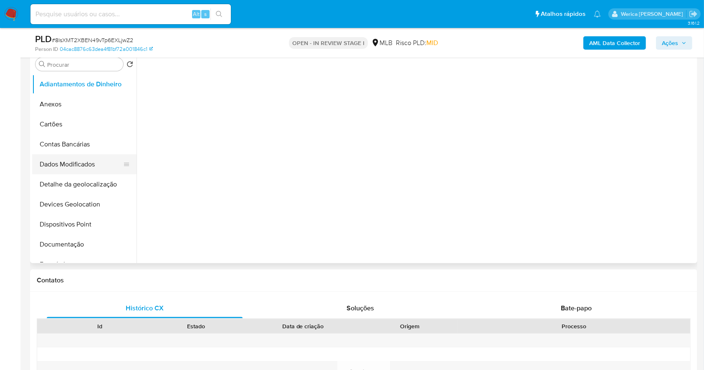
scroll to position [223, 0]
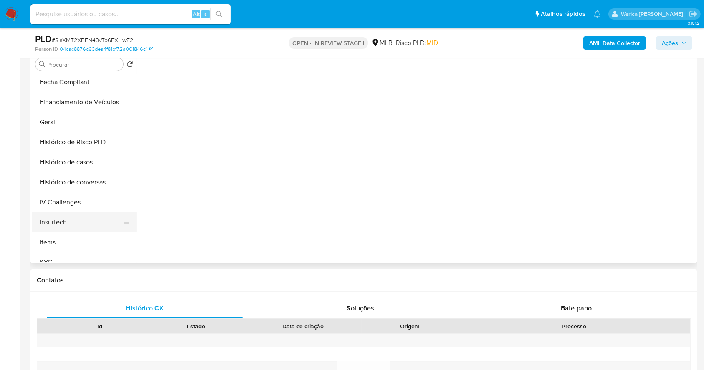
select select "10"
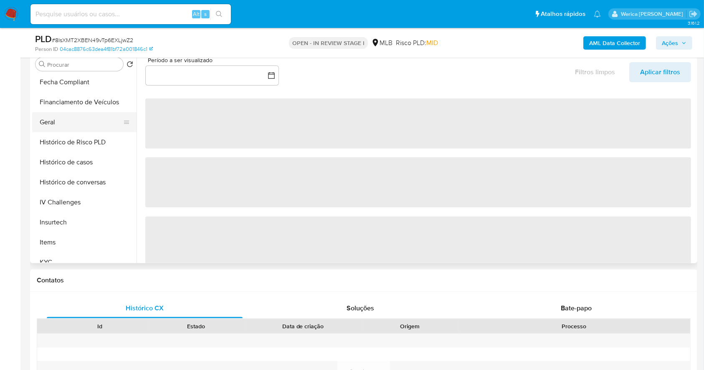
click at [78, 125] on button "Geral" at bounding box center [81, 122] width 98 height 20
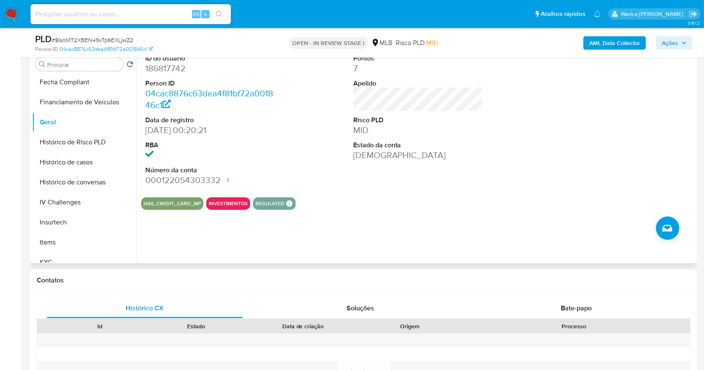
click at [170, 69] on dd "186817742" at bounding box center [210, 69] width 130 height 12
copy dd "186817742"
